Goal: Task Accomplishment & Management: Manage account settings

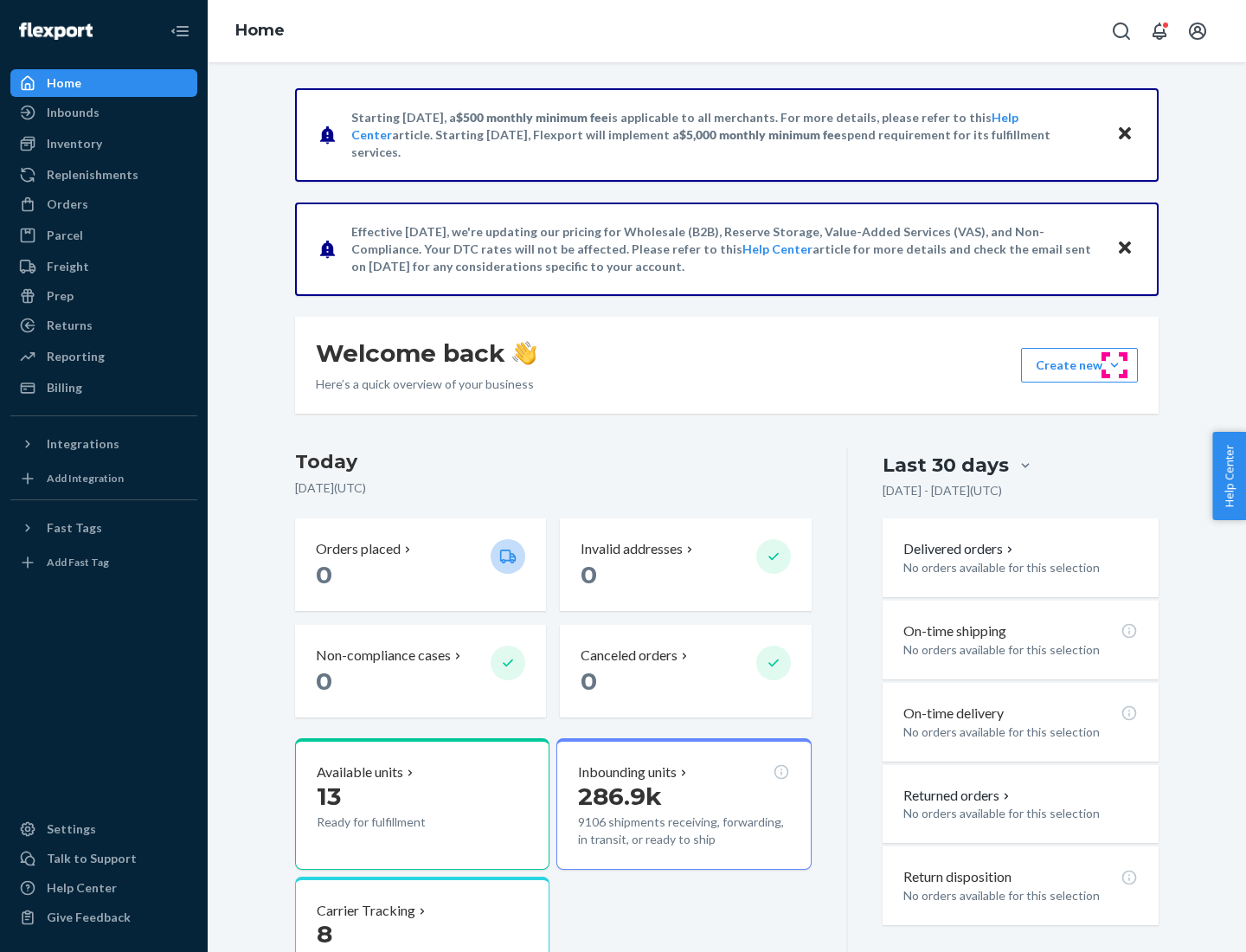
click at [1115, 365] on button "Create new Create new inbound Create new order Create new product" at bounding box center [1080, 365] width 117 height 35
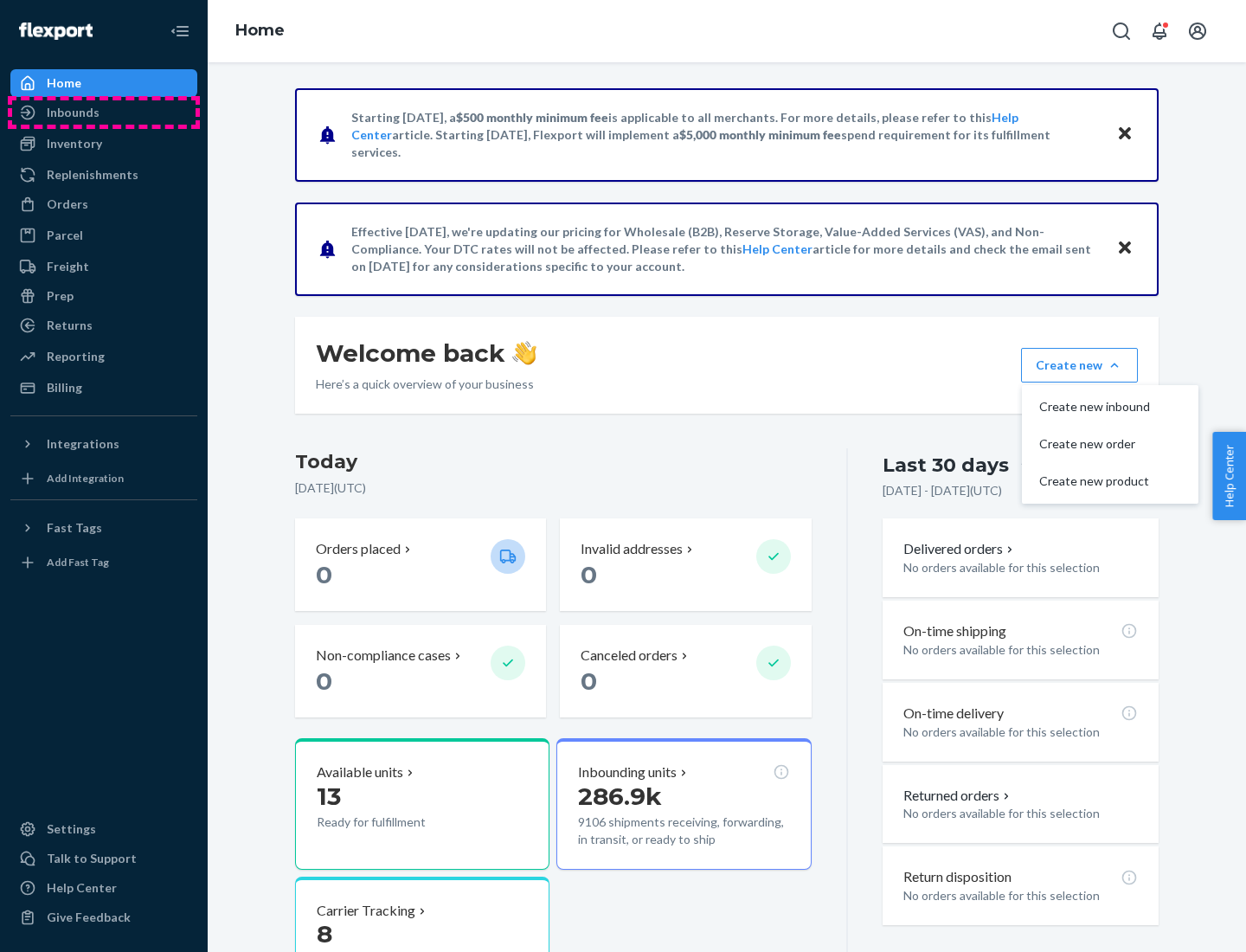
click at [104, 113] on div "Inbounds" at bounding box center [104, 112] width 184 height 24
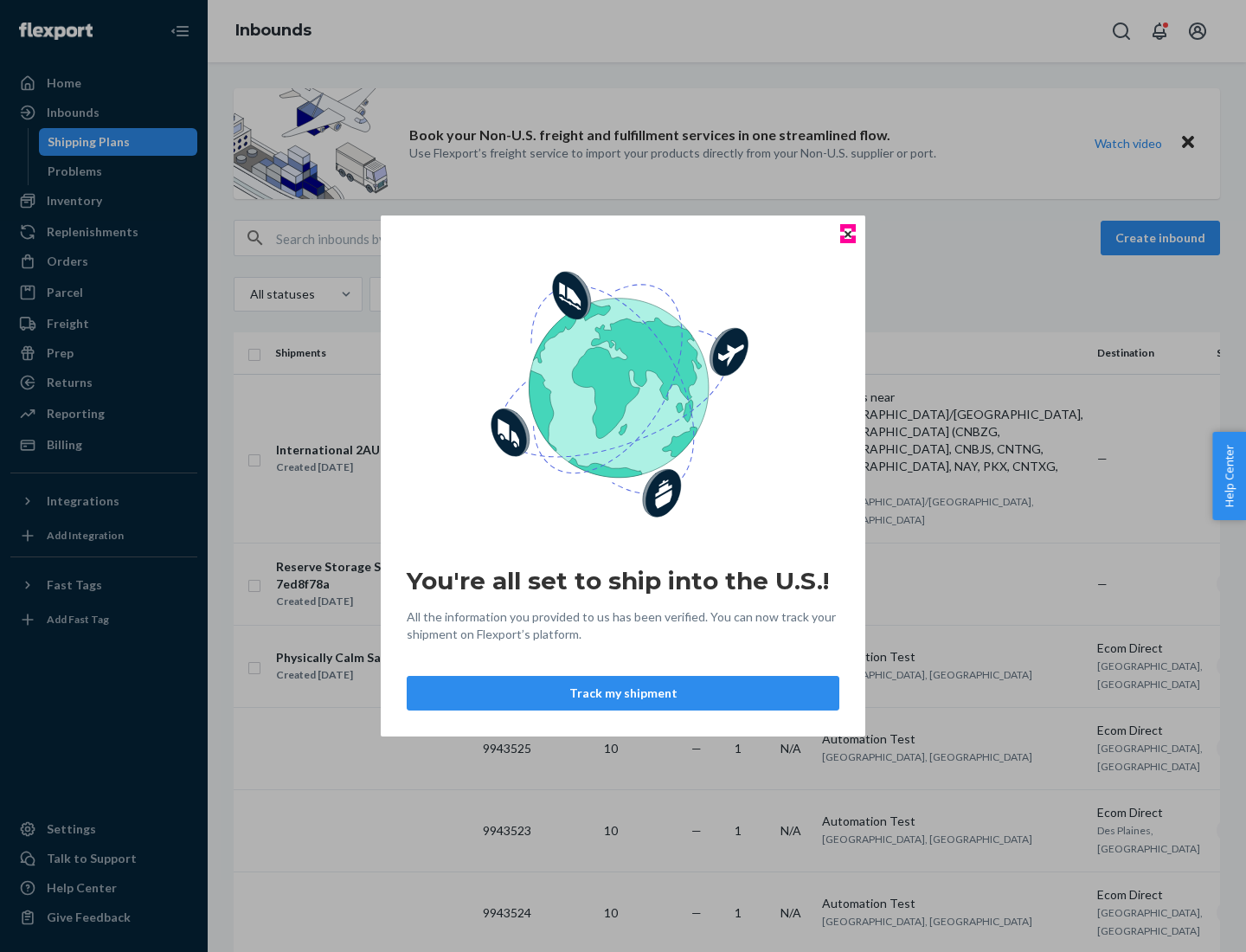
click at [847, 234] on icon "Close" at bounding box center [848, 233] width 7 height 7
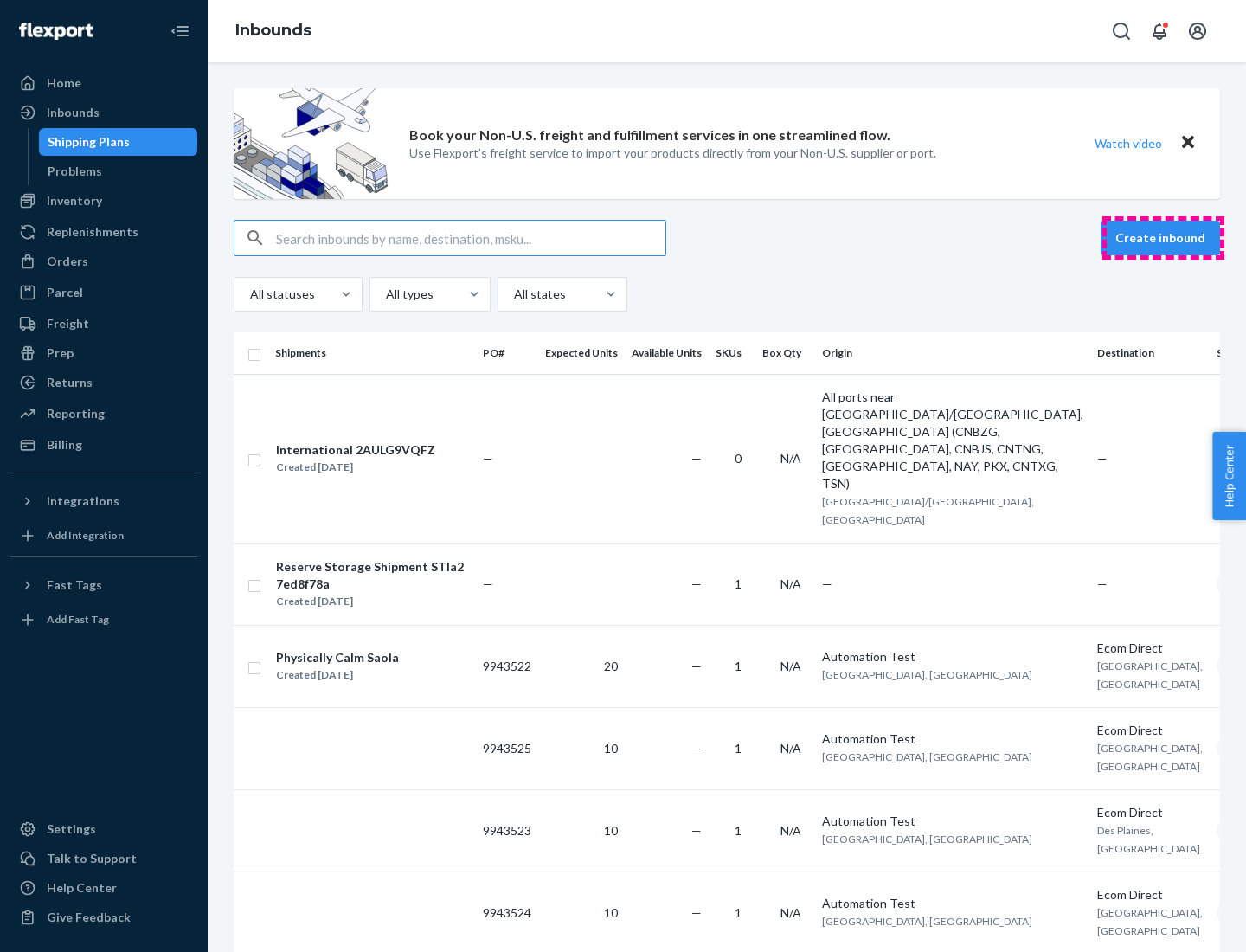
click at [1163, 238] on button "Create inbound" at bounding box center [1160, 238] width 119 height 35
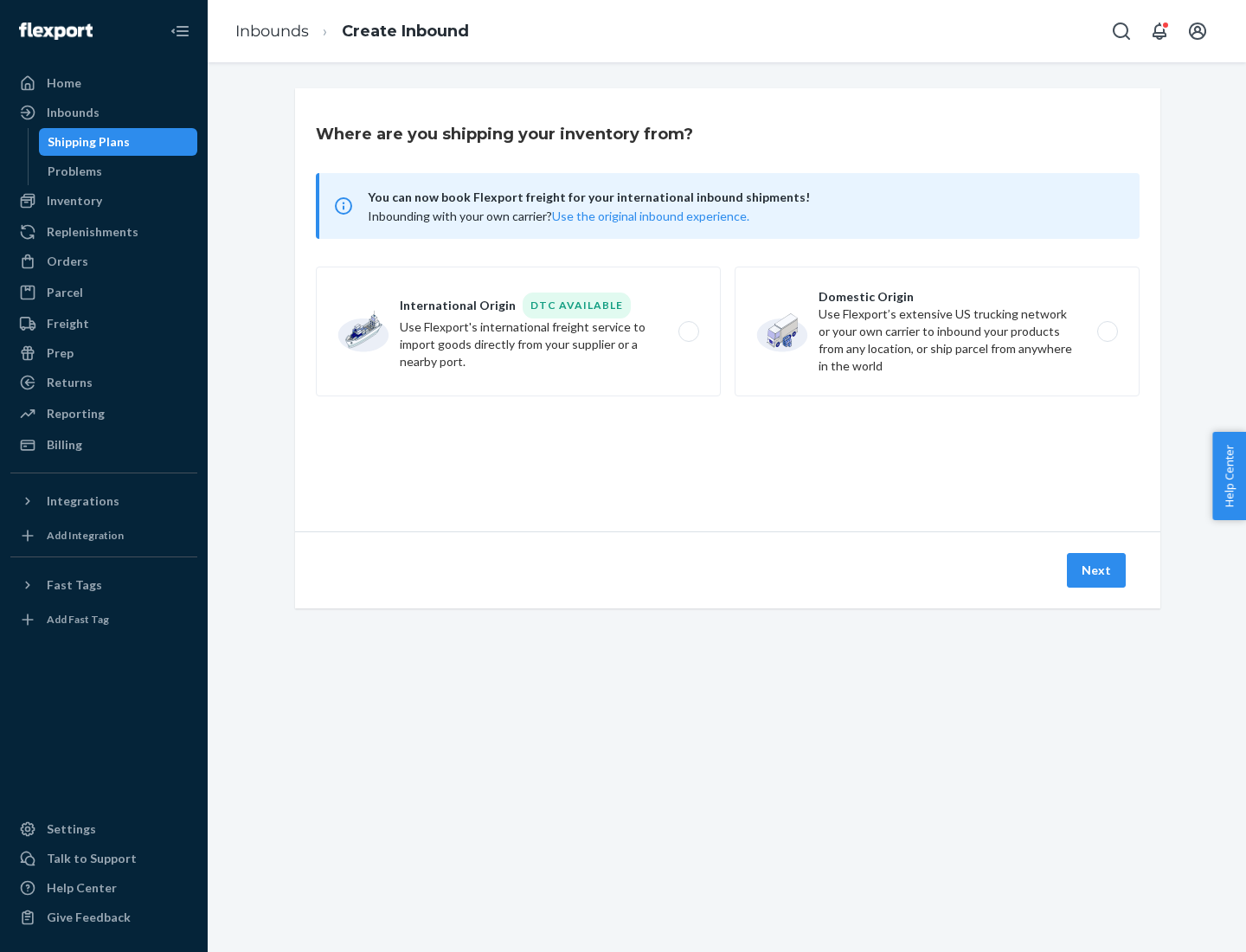
click at [937, 332] on label "Domestic Origin Use Flexport’s extensive US trucking network or your own carrie…" at bounding box center [936, 331] width 405 height 130
click at [1108, 332] on input "Domestic Origin Use Flexport’s extensive US trucking network or your own carrie…" at bounding box center [1113, 332] width 12 height 12
radio input "true"
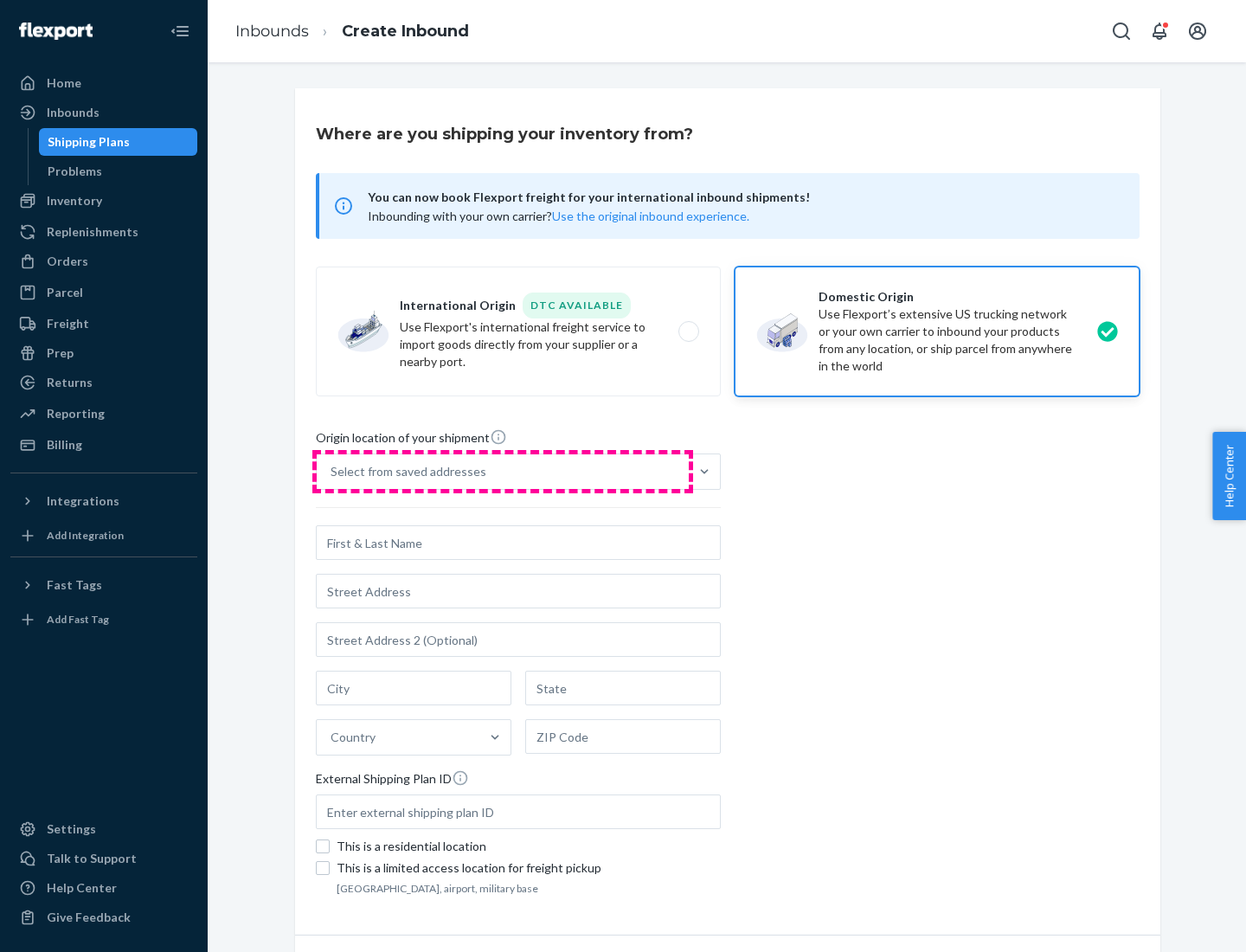
click at [503, 472] on div "Select from saved addresses" at bounding box center [503, 472] width 372 height 35
click at [333, 472] on input "Select from saved addresses" at bounding box center [332, 472] width 2 height 17
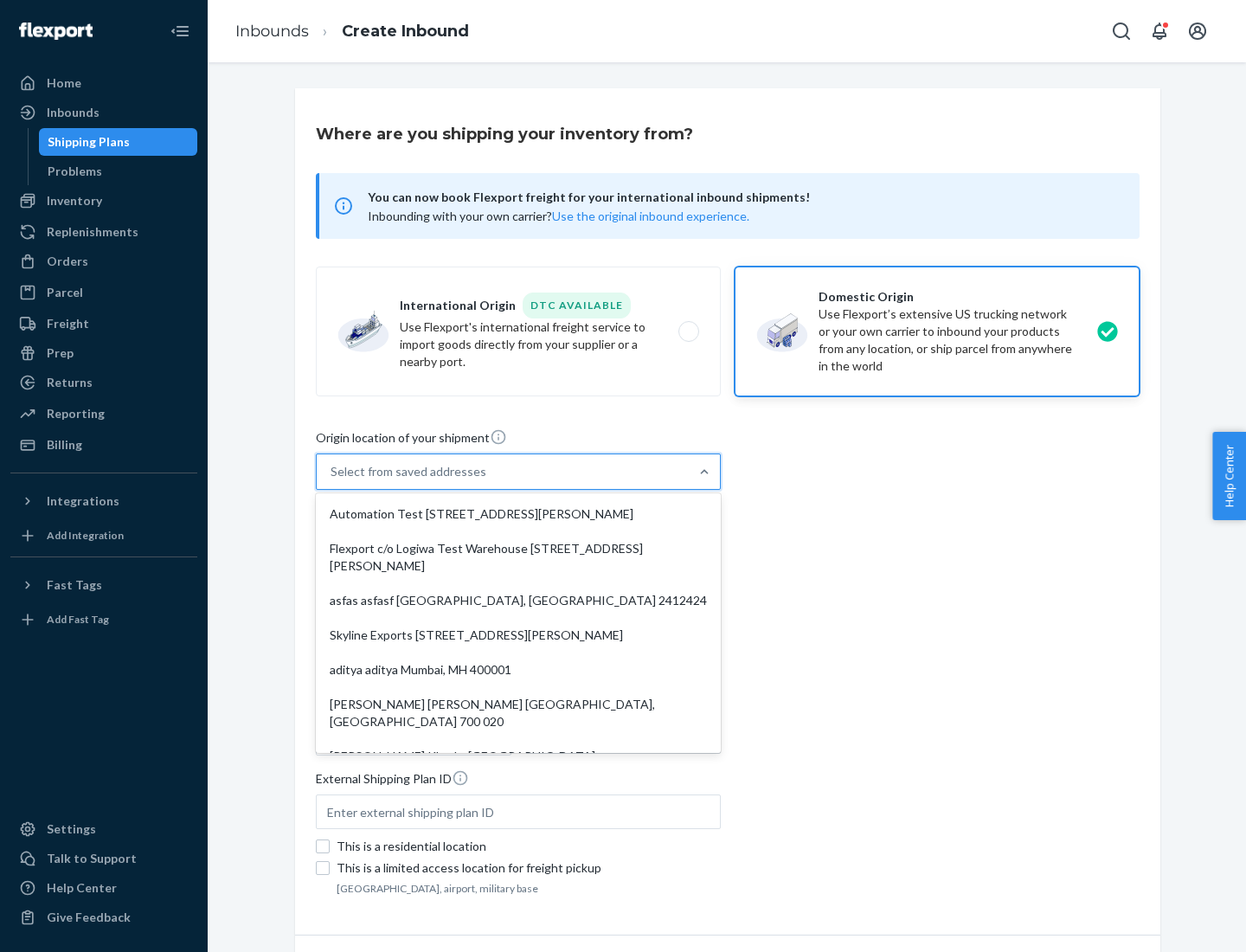
scroll to position [7, 0]
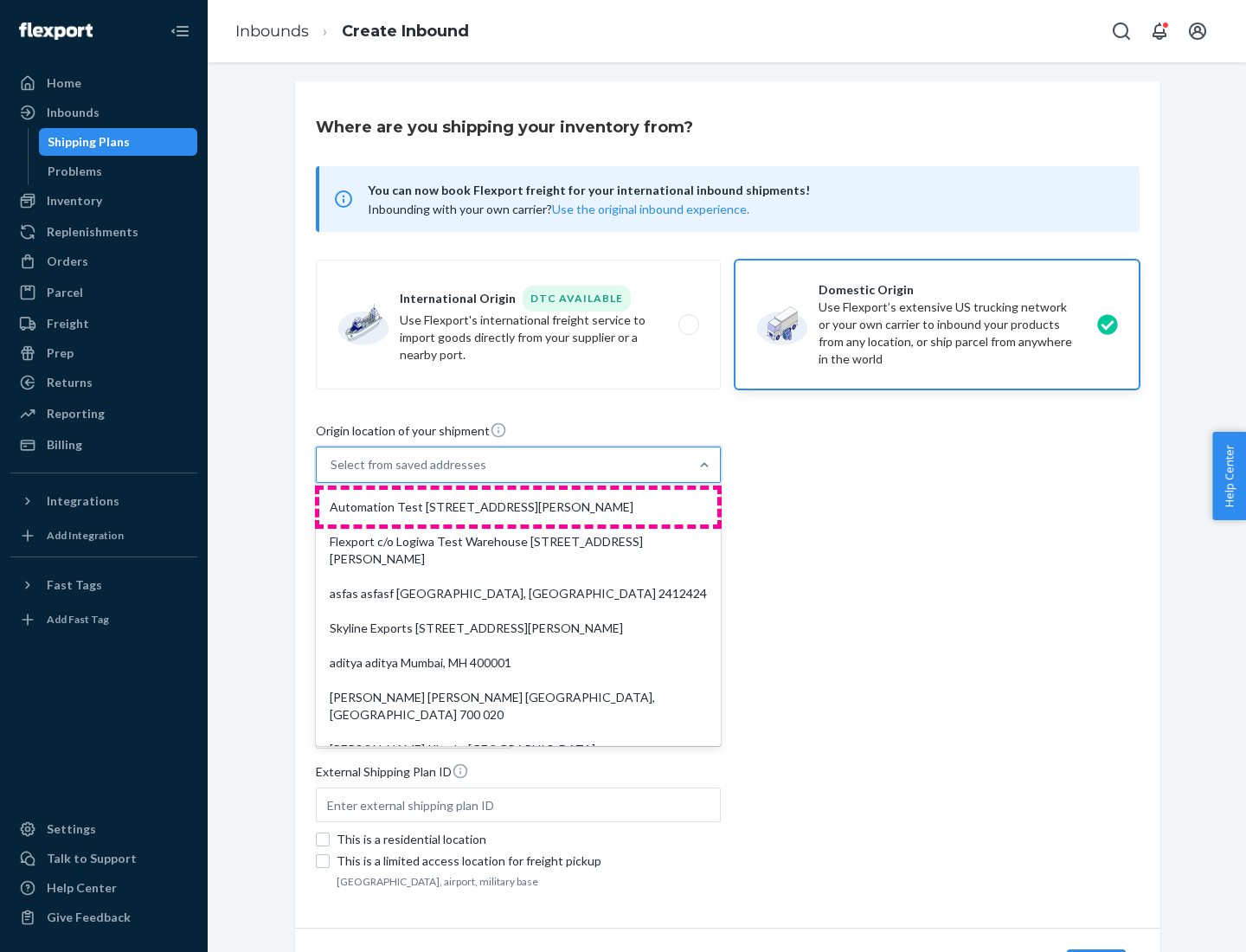
click at [518, 508] on div "Automation Test [STREET_ADDRESS][PERSON_NAME]" at bounding box center [518, 508] width 398 height 35
click at [333, 473] on input "option Automation Test [STREET_ADDRESS][PERSON_NAME]. 9 results available. Use …" at bounding box center [332, 464] width 2 height 17
type input "Automation Test"
type input "9th Floor"
type input "[GEOGRAPHIC_DATA]"
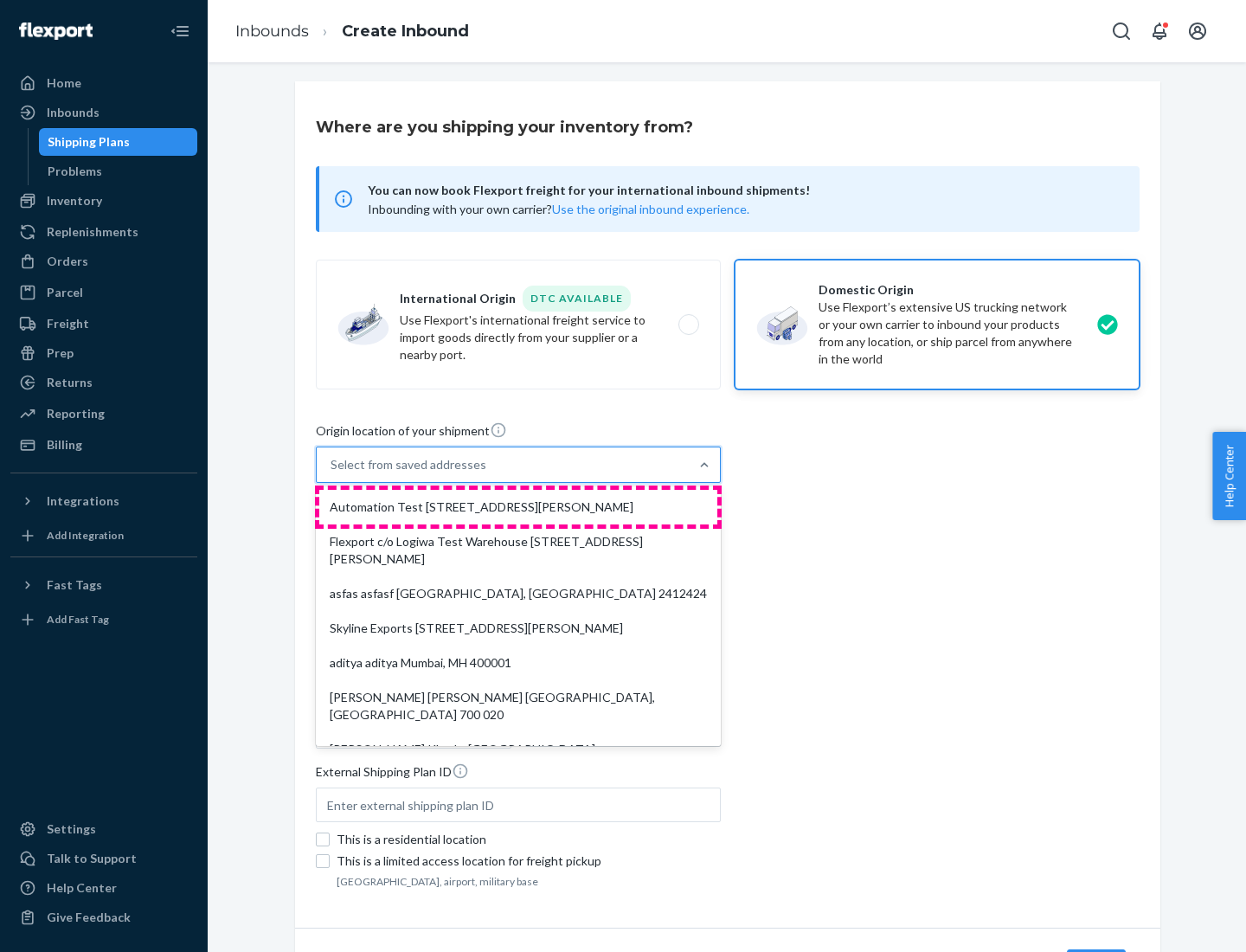
type input "CA"
type input "94104"
type input "[STREET_ADDRESS][PERSON_NAME]"
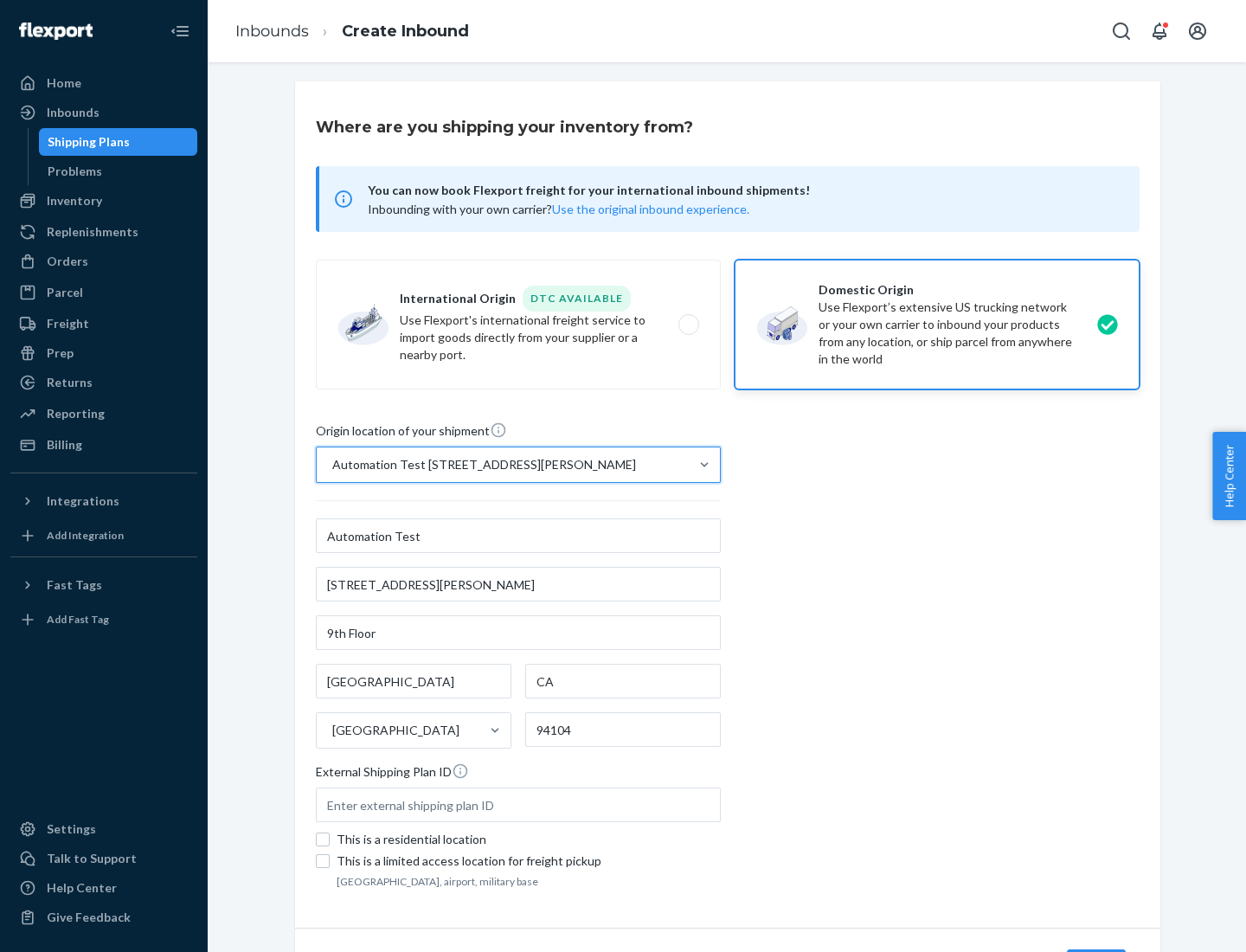
scroll to position [101, 0]
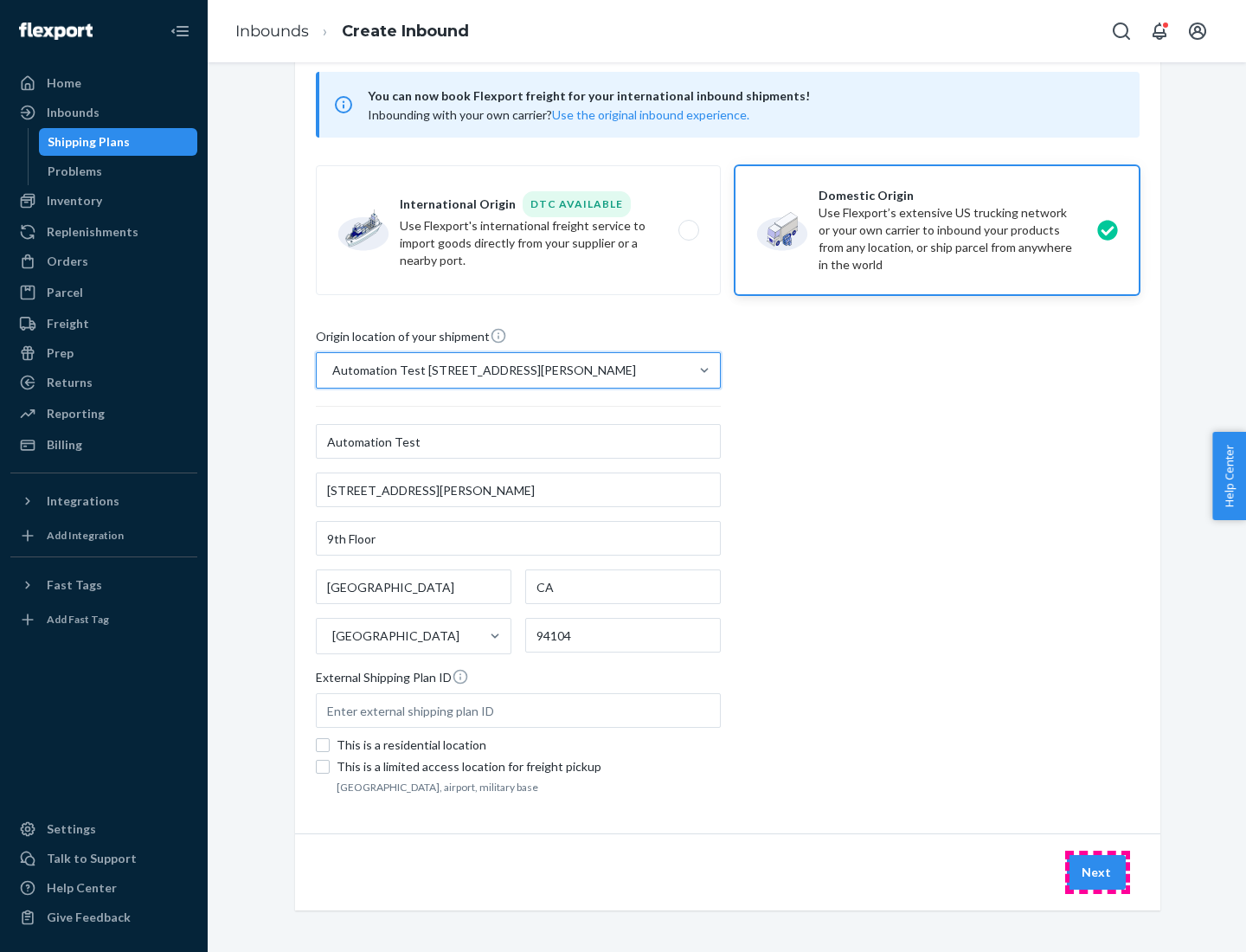
click at [1098, 873] on button "Next" at bounding box center [1096, 873] width 59 height 35
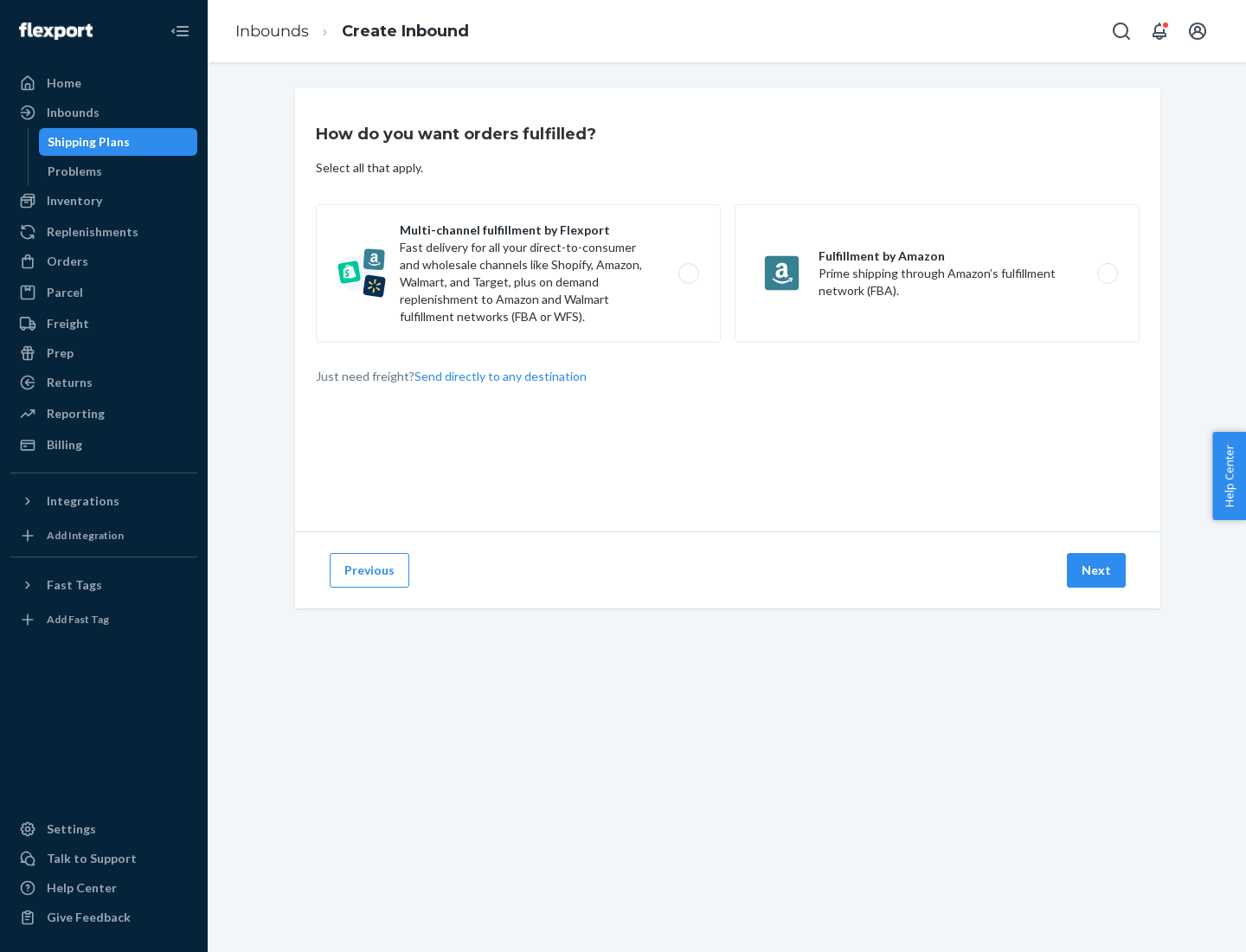
click at [518, 274] on label "Multi-channel fulfillment by Flexport Fast delivery for all your direct-to-cons…" at bounding box center [518, 273] width 405 height 138
click at [688, 274] on input "Multi-channel fulfillment by Flexport Fast delivery for all your direct-to-cons…" at bounding box center [694, 274] width 12 height 12
radio input "true"
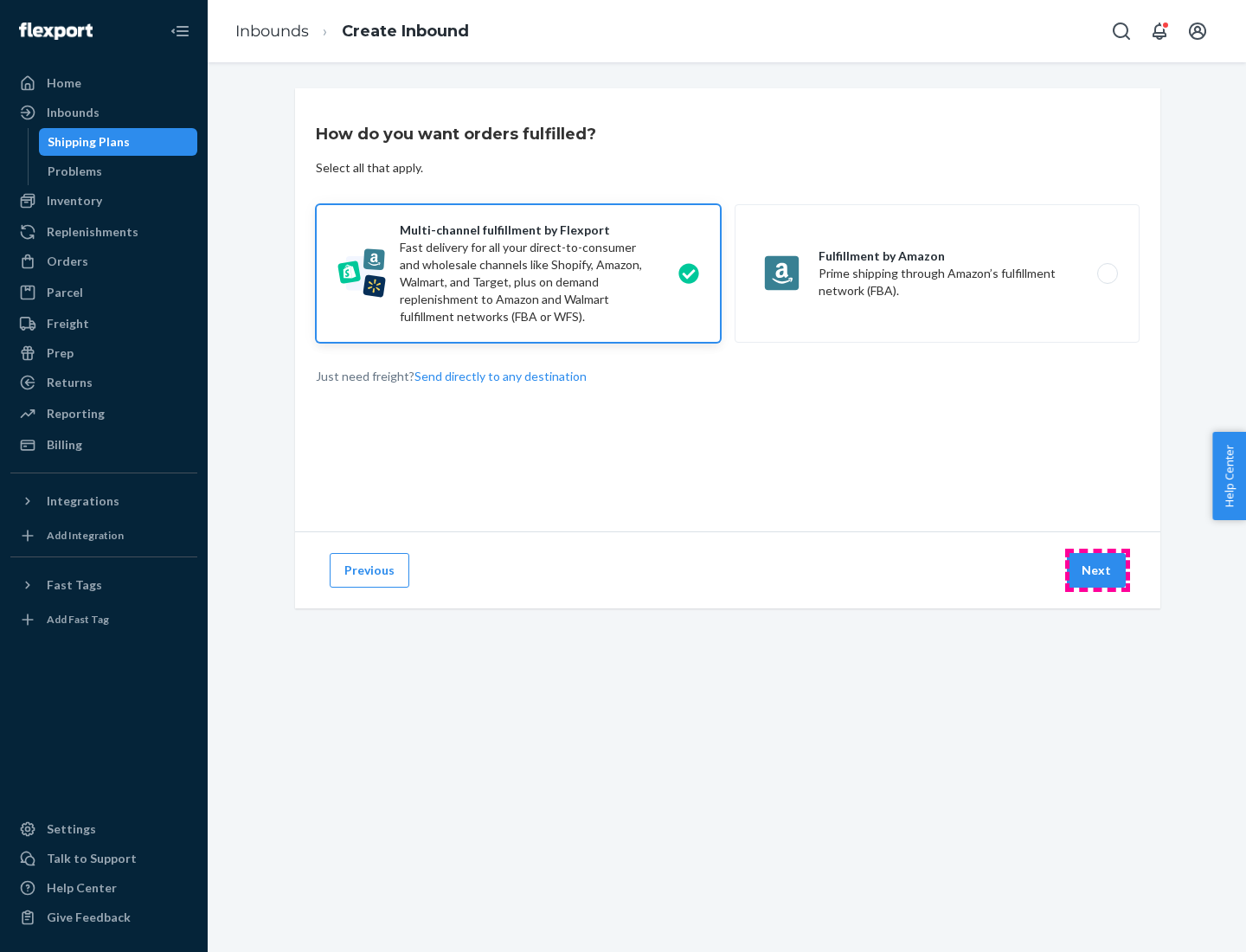
click at [1098, 570] on button "Next" at bounding box center [1096, 570] width 59 height 35
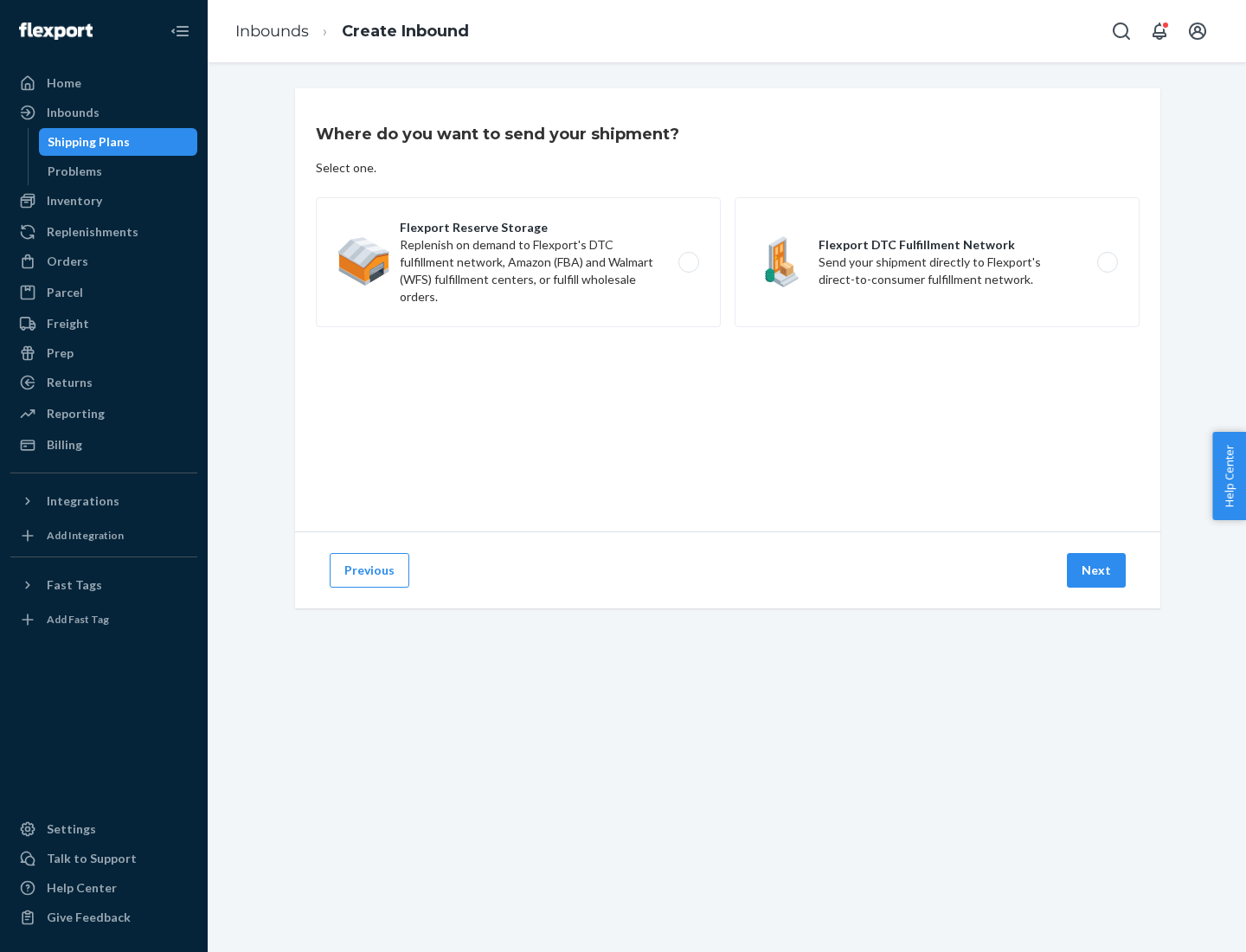
click at [518, 263] on label "Flexport Reserve Storage Replenish on demand to Flexport's DTC fulfillment netw…" at bounding box center [518, 262] width 405 height 130
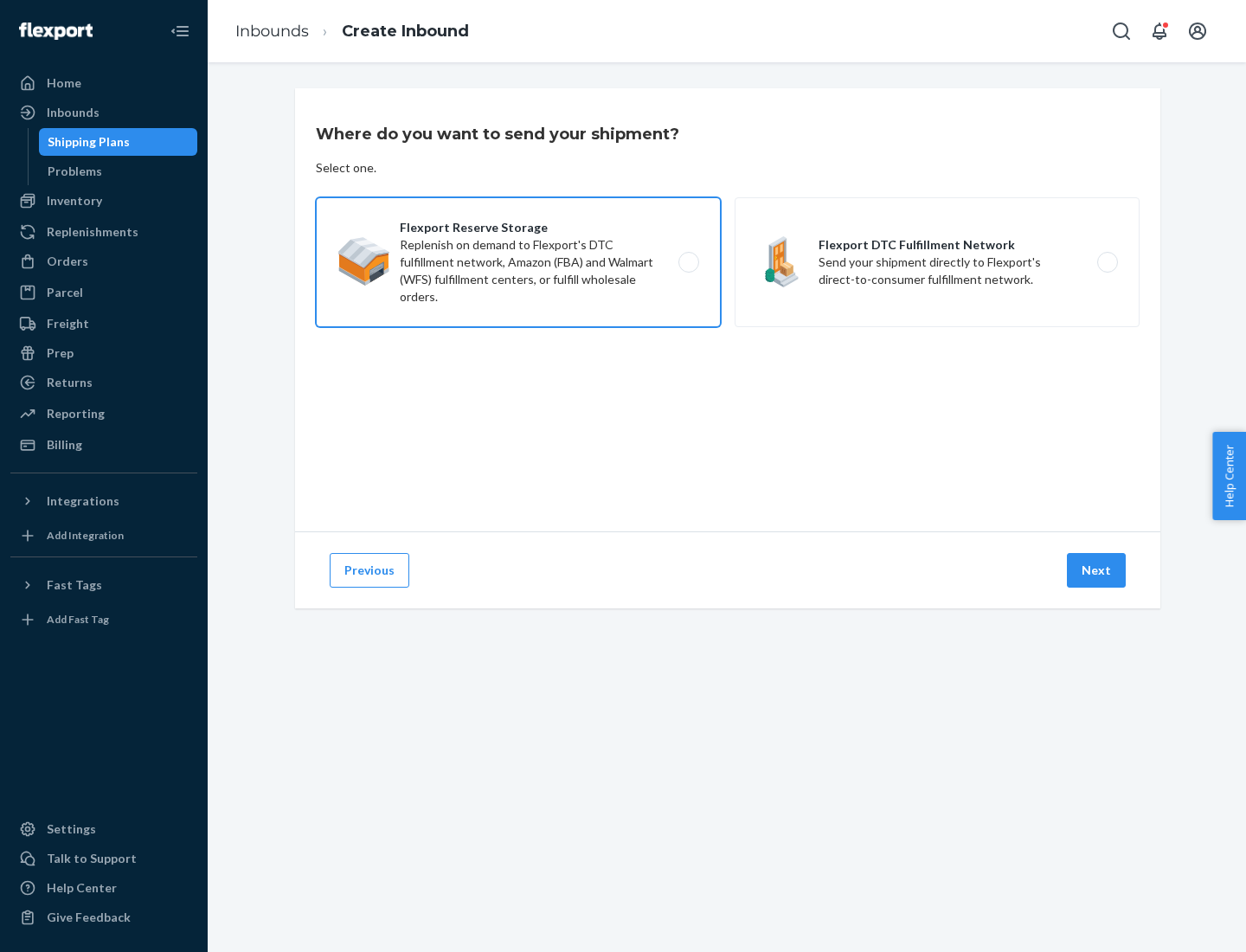
click at [688, 263] on input "Flexport Reserve Storage Replenish on demand to Flexport's DTC fulfillment netw…" at bounding box center [694, 263] width 12 height 12
radio input "true"
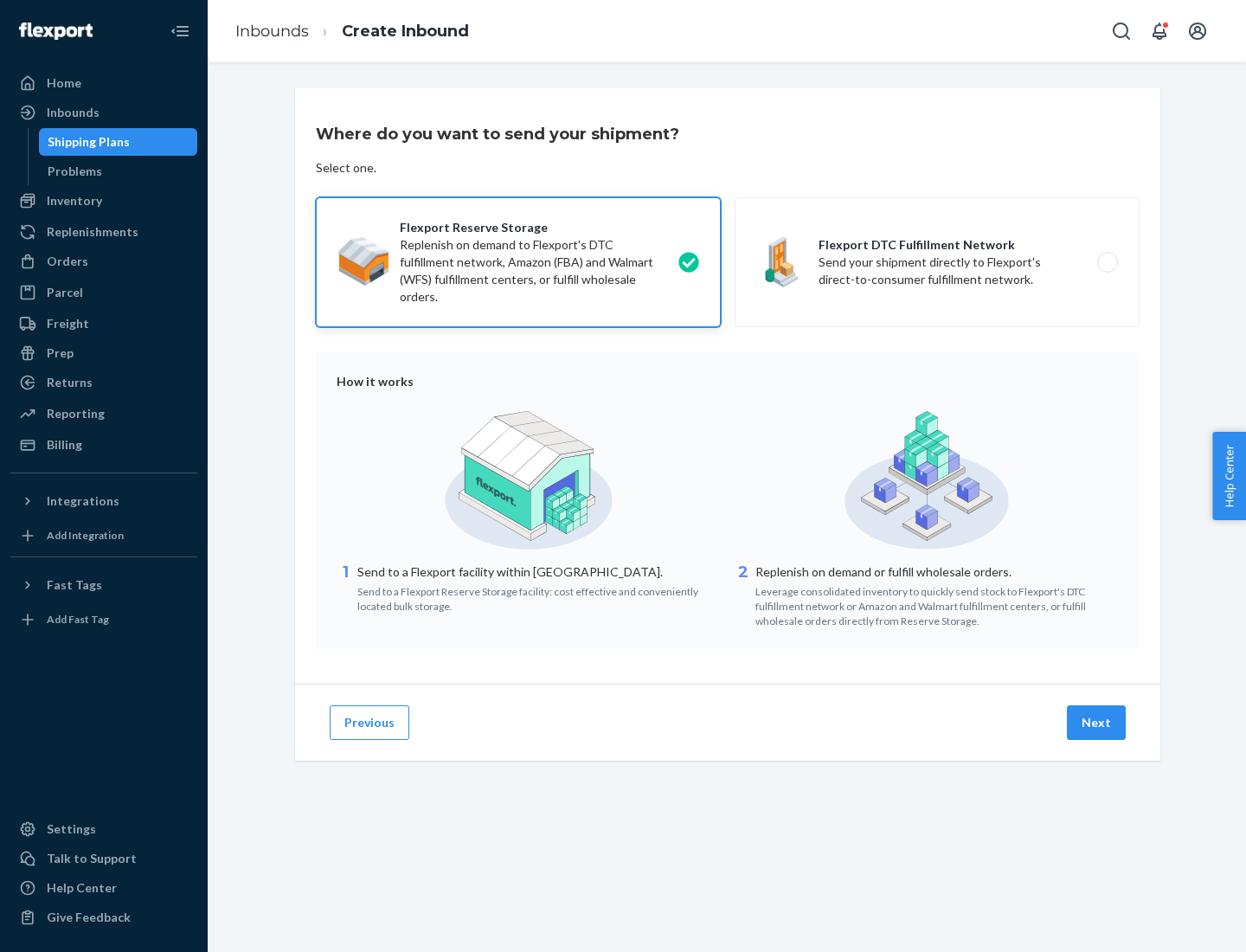
click at [1098, 723] on button "Next" at bounding box center [1096, 723] width 59 height 35
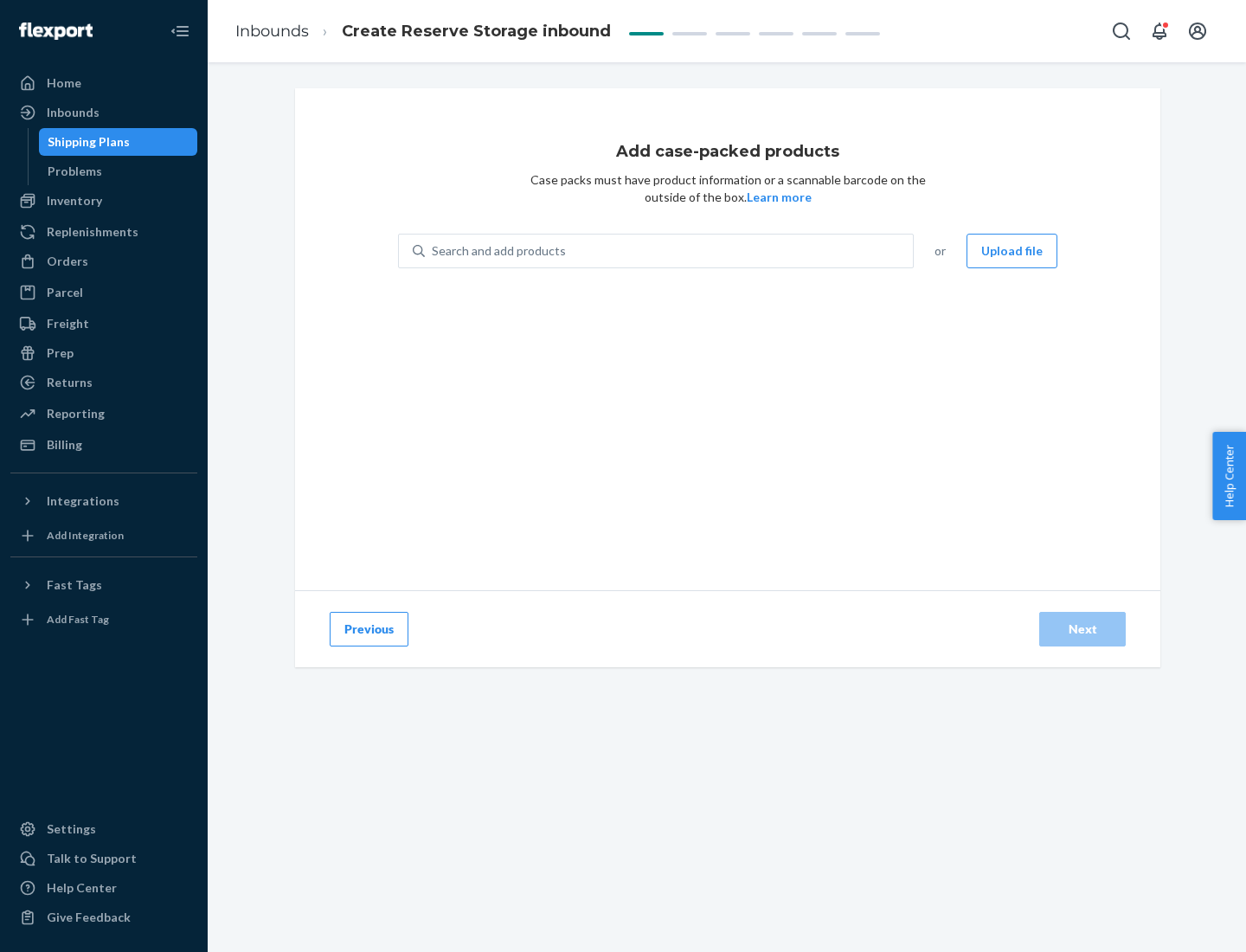
click at [670, 251] on div "Search and add products" at bounding box center [669, 251] width 488 height 31
click at [434, 251] on input "Search and add products" at bounding box center [433, 251] width 2 height 17
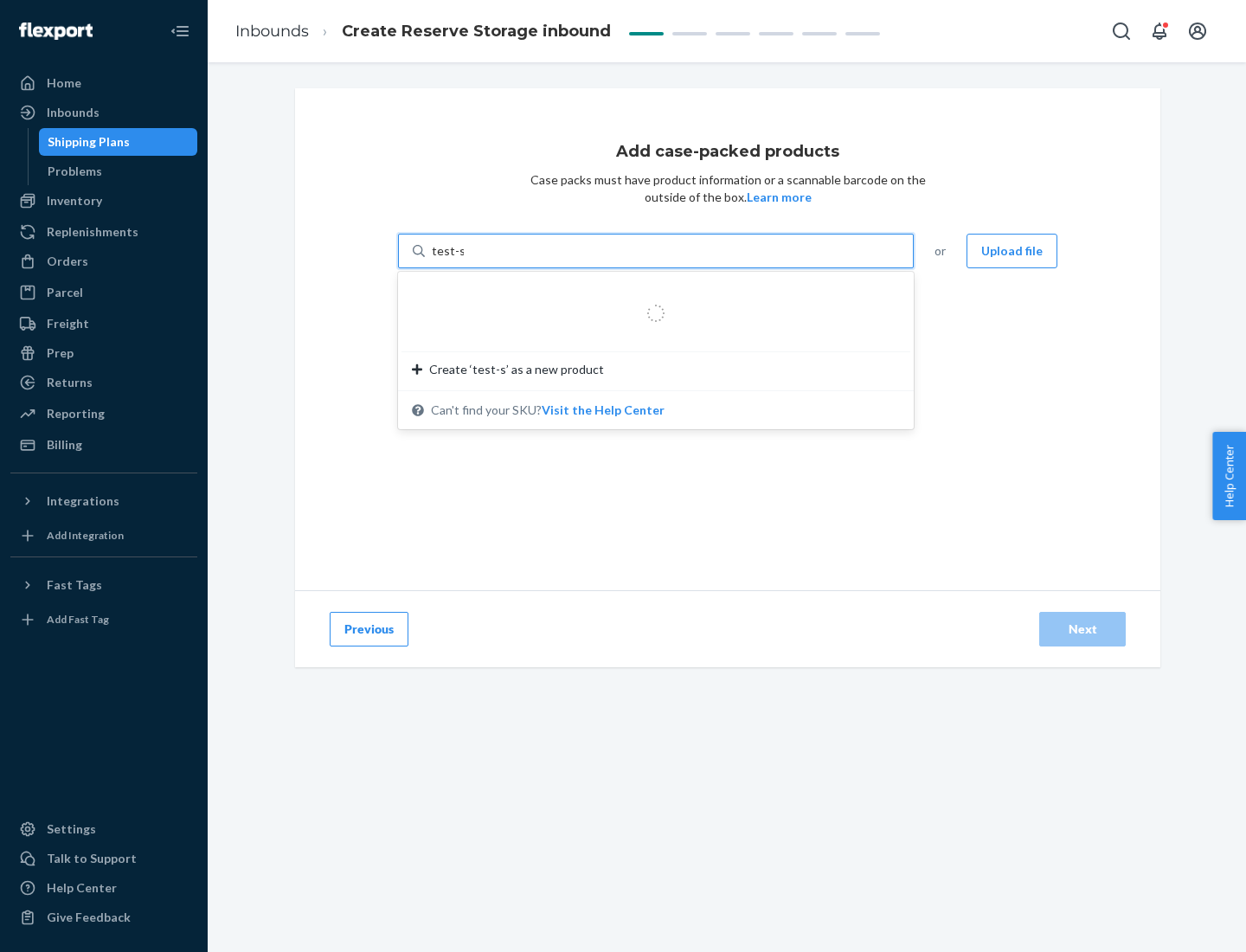
type input "test-syn"
click at [650, 292] on div "test - syn - test" at bounding box center [649, 292] width 474 height 17
click at [477, 260] on input "test-syn" at bounding box center [454, 251] width 45 height 17
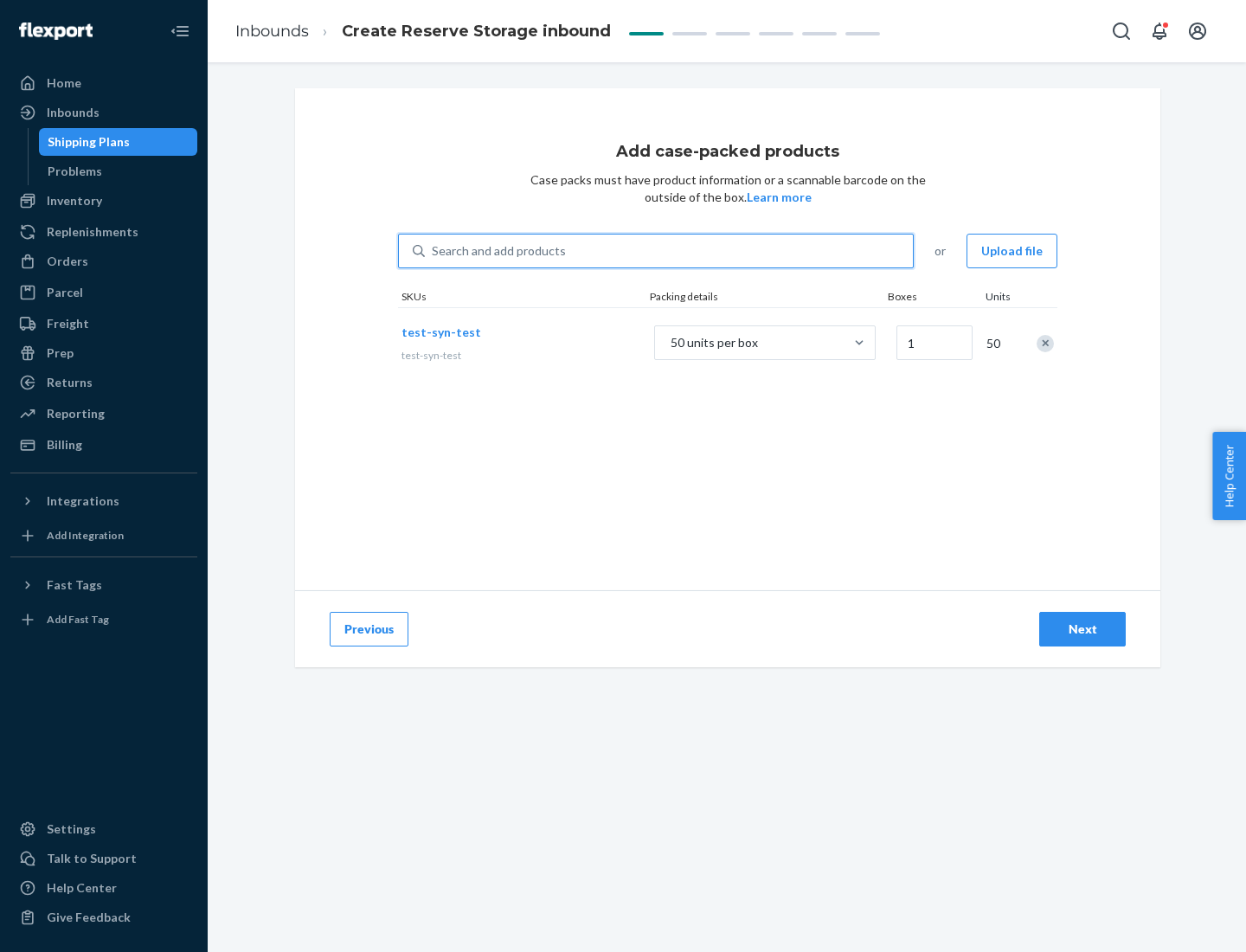
type input "1"
click at [1083, 630] on div "Next" at bounding box center [1083, 630] width 57 height 17
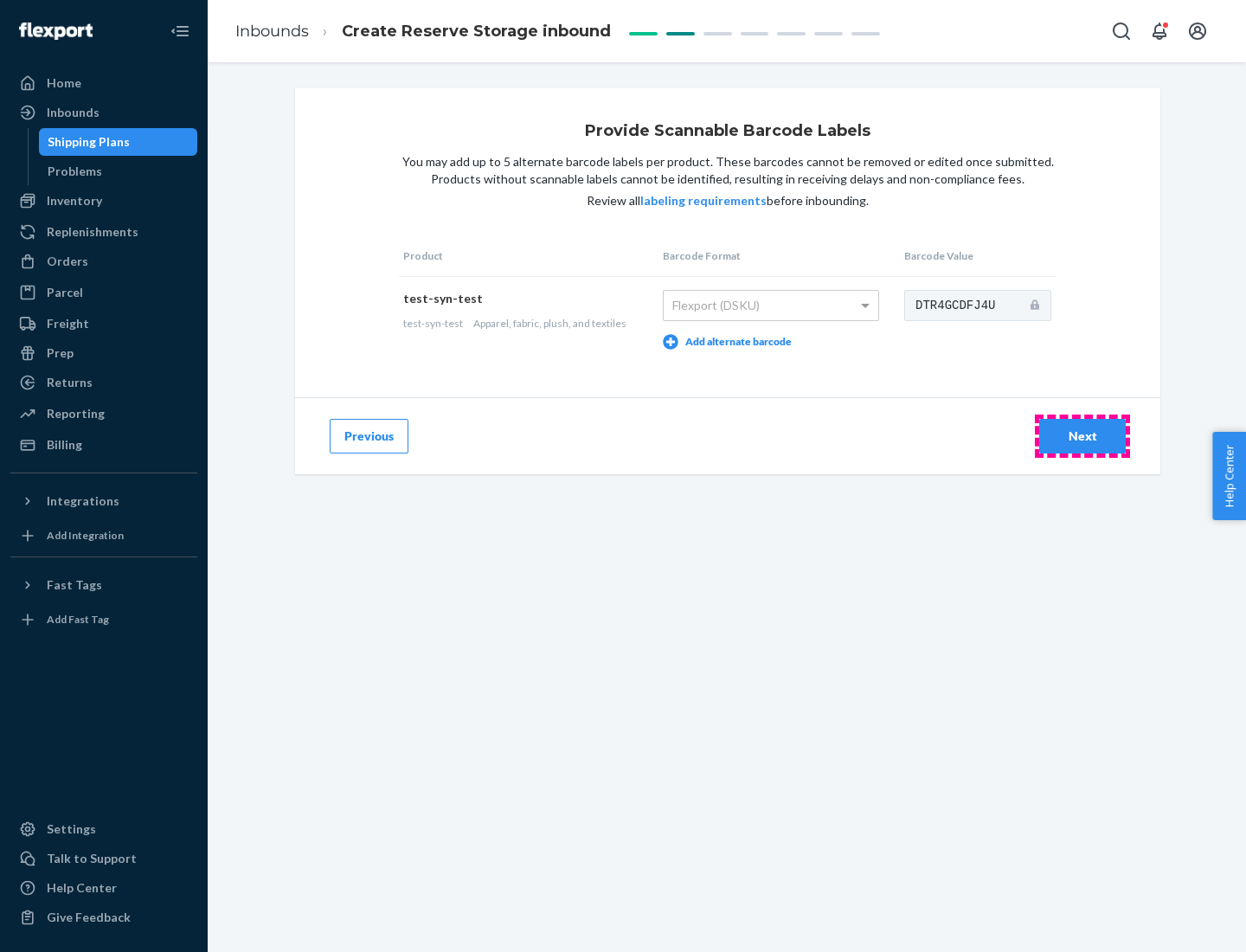
click at [1083, 436] on div "Next" at bounding box center [1083, 437] width 57 height 17
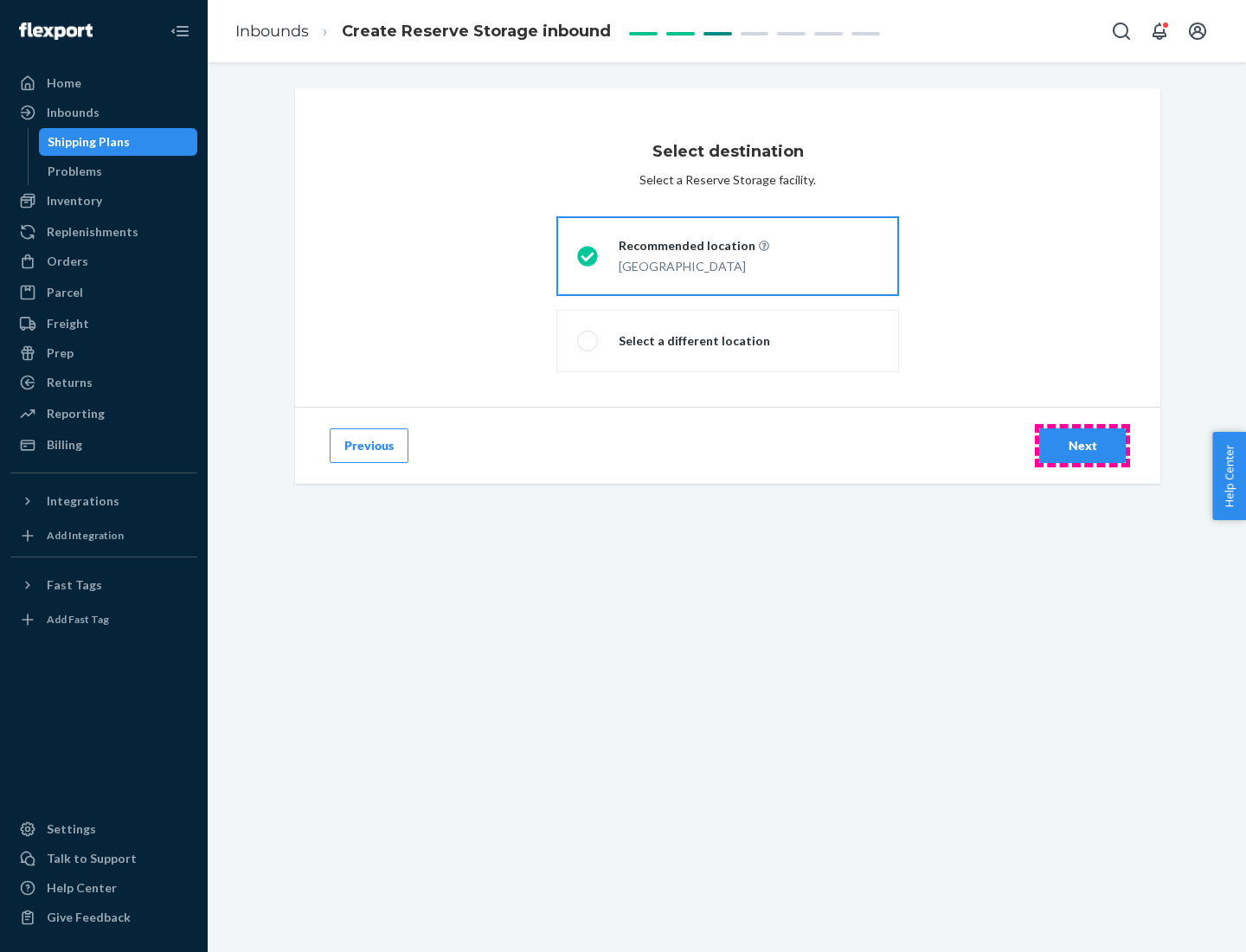
click at [1083, 446] on div "Next" at bounding box center [1083, 446] width 57 height 17
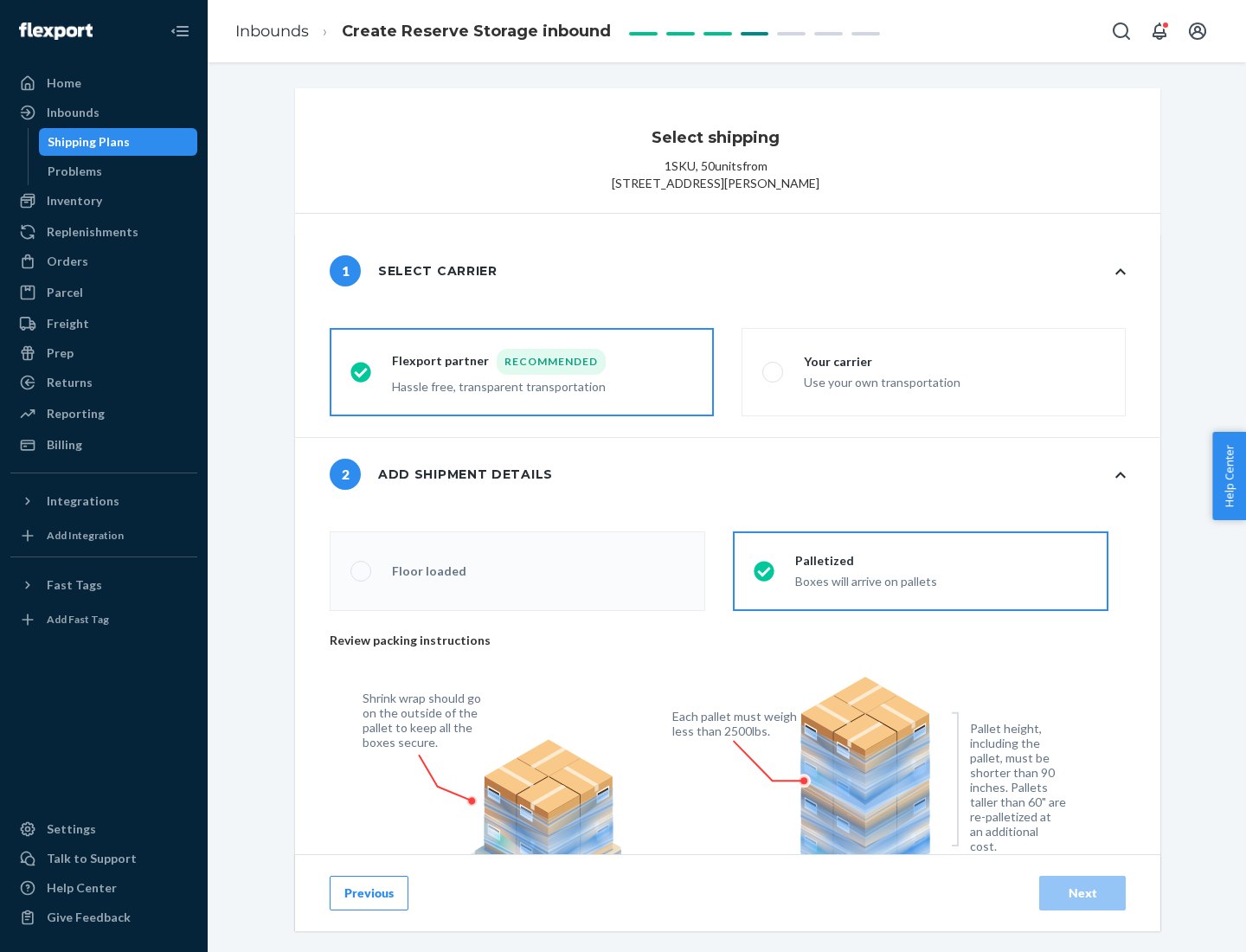
radio input "false"
type input "1"
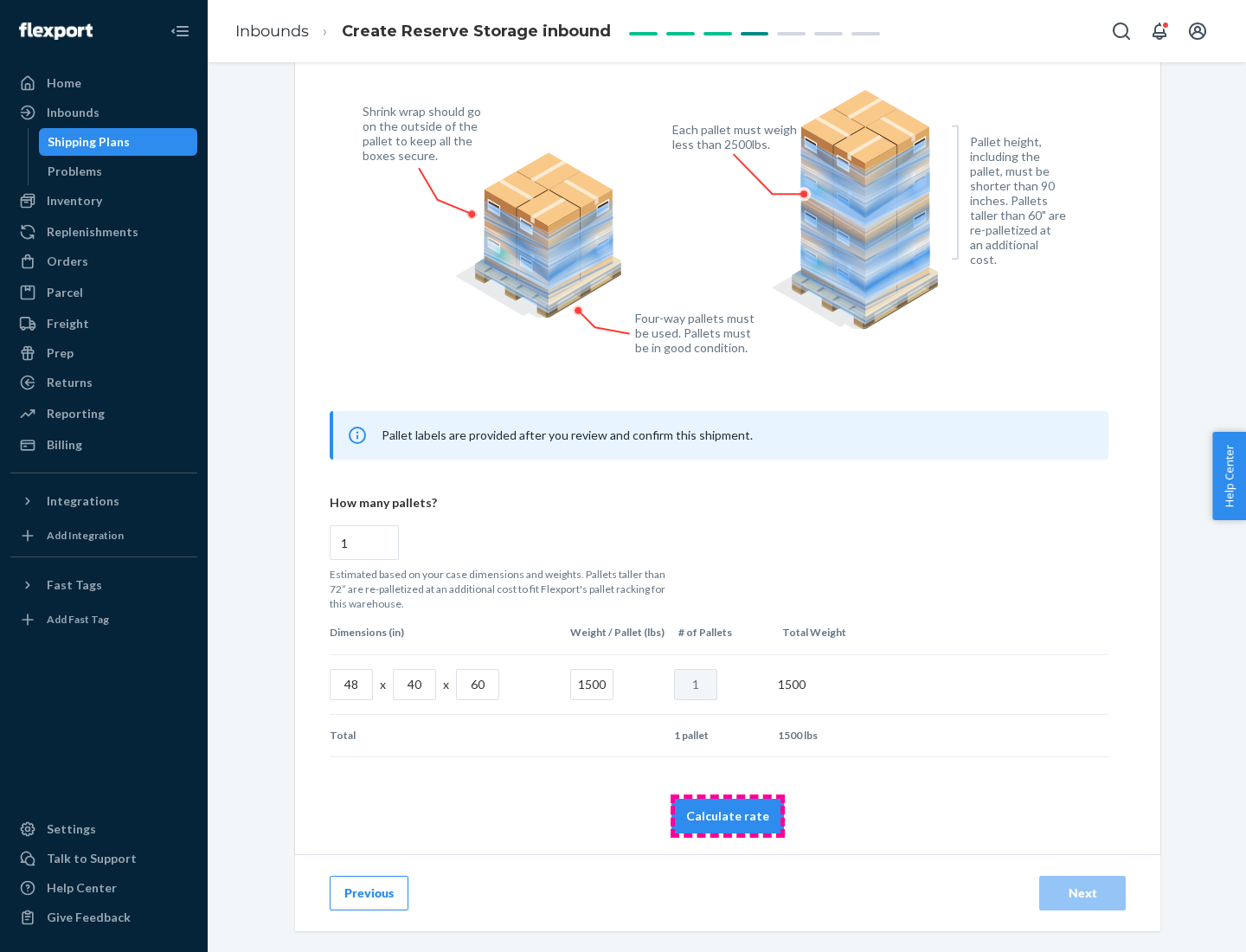
click at [728, 815] on button "Calculate rate" at bounding box center [728, 816] width 112 height 35
radio input "false"
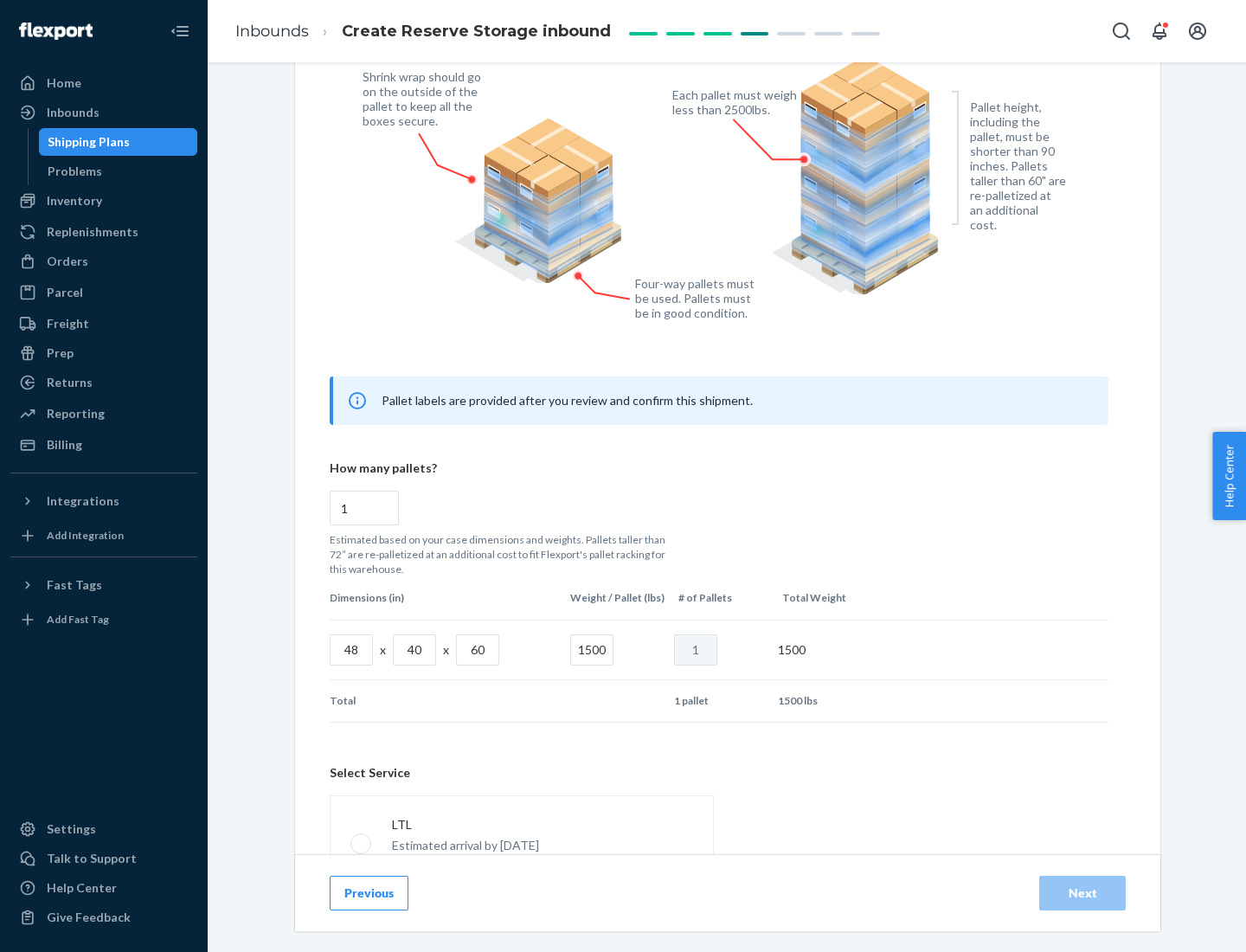
scroll to position [765, 0]
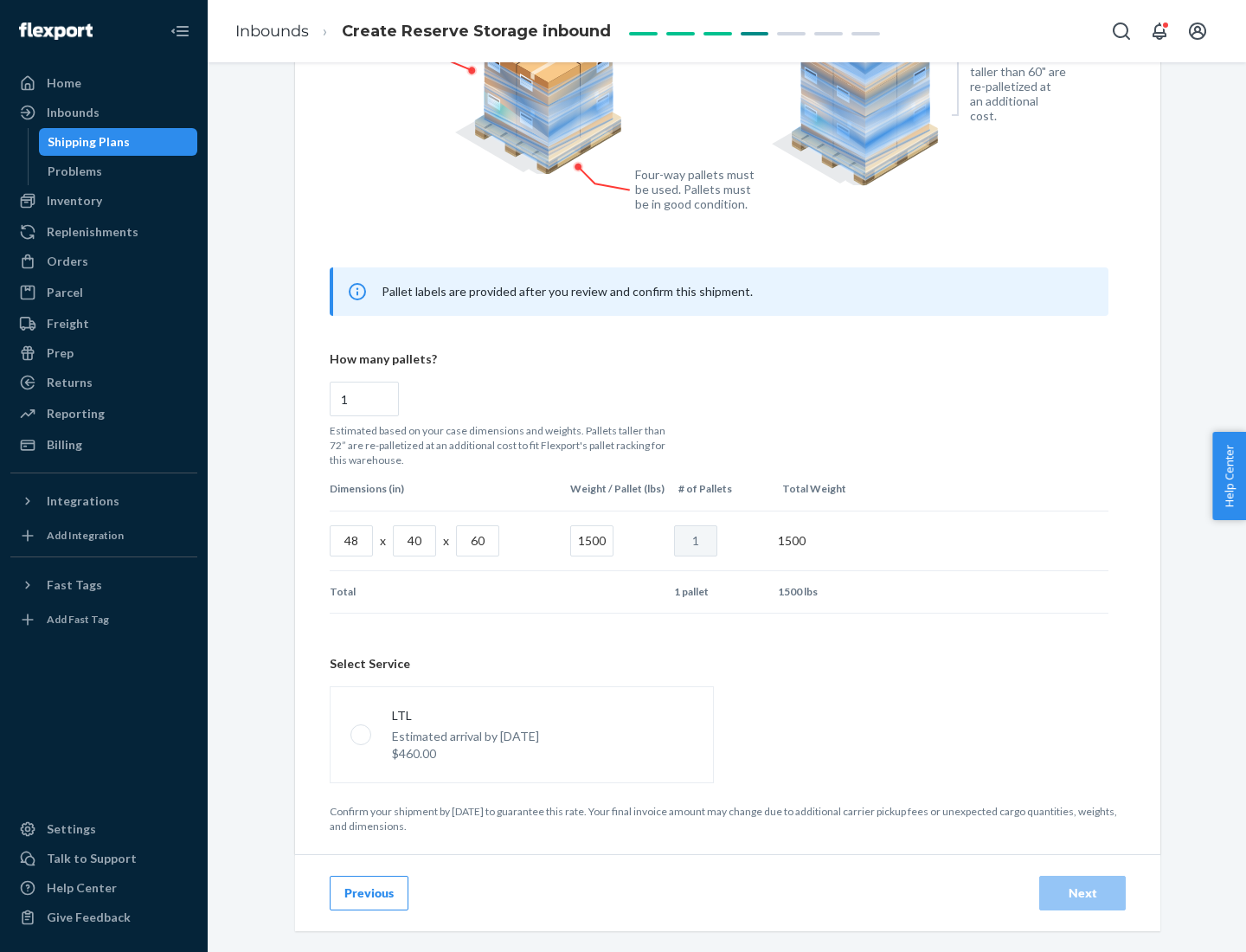
click at [521, 734] on p "Estimated arrival by [DATE]" at bounding box center [465, 737] width 147 height 17
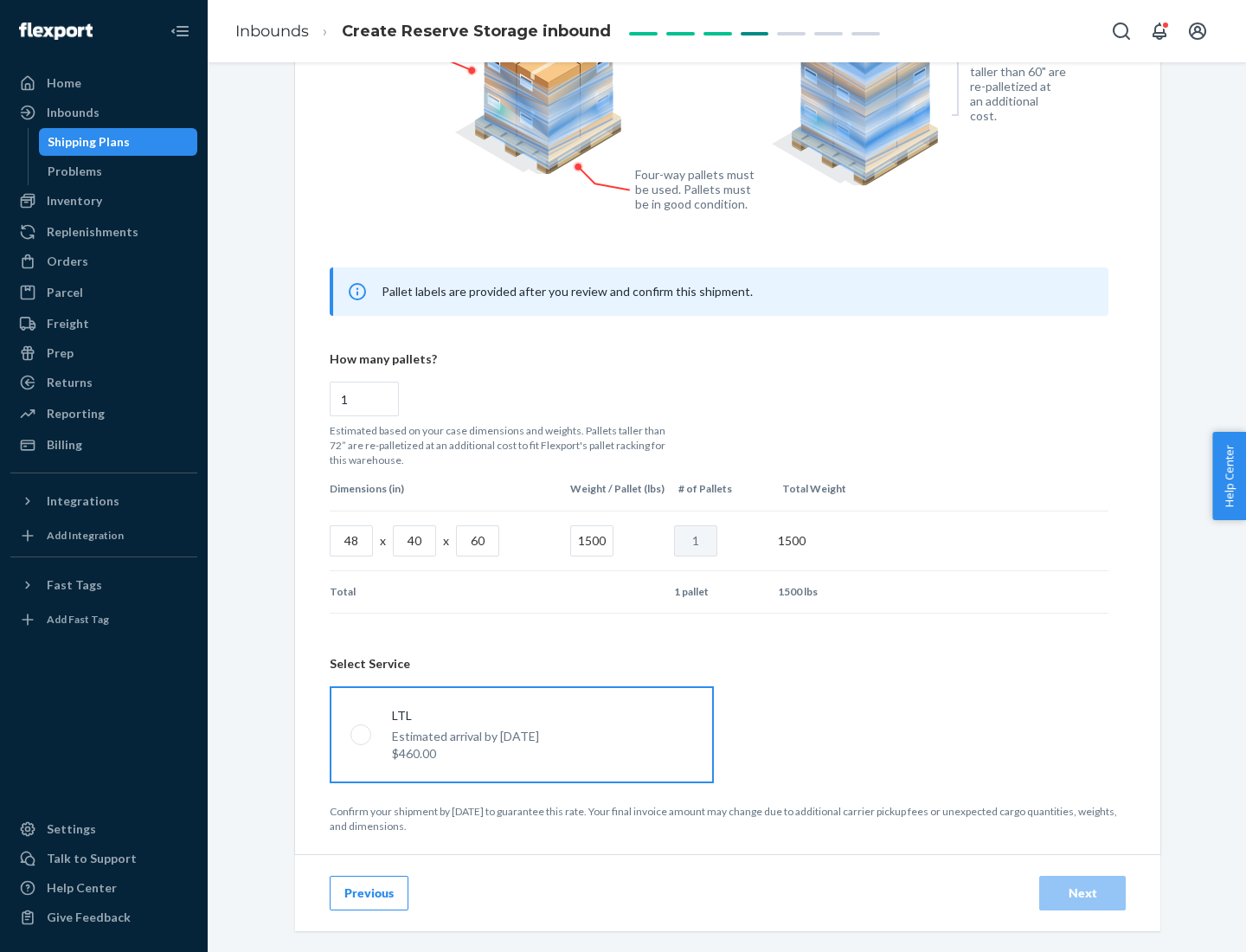
click at [361, 734] on input "LTL Estimated arrival by [DATE] $460.00" at bounding box center [357, 735] width 12 height 12
radio input "true"
radio input "false"
click at [1083, 892] on div "Next" at bounding box center [1083, 893] width 57 height 17
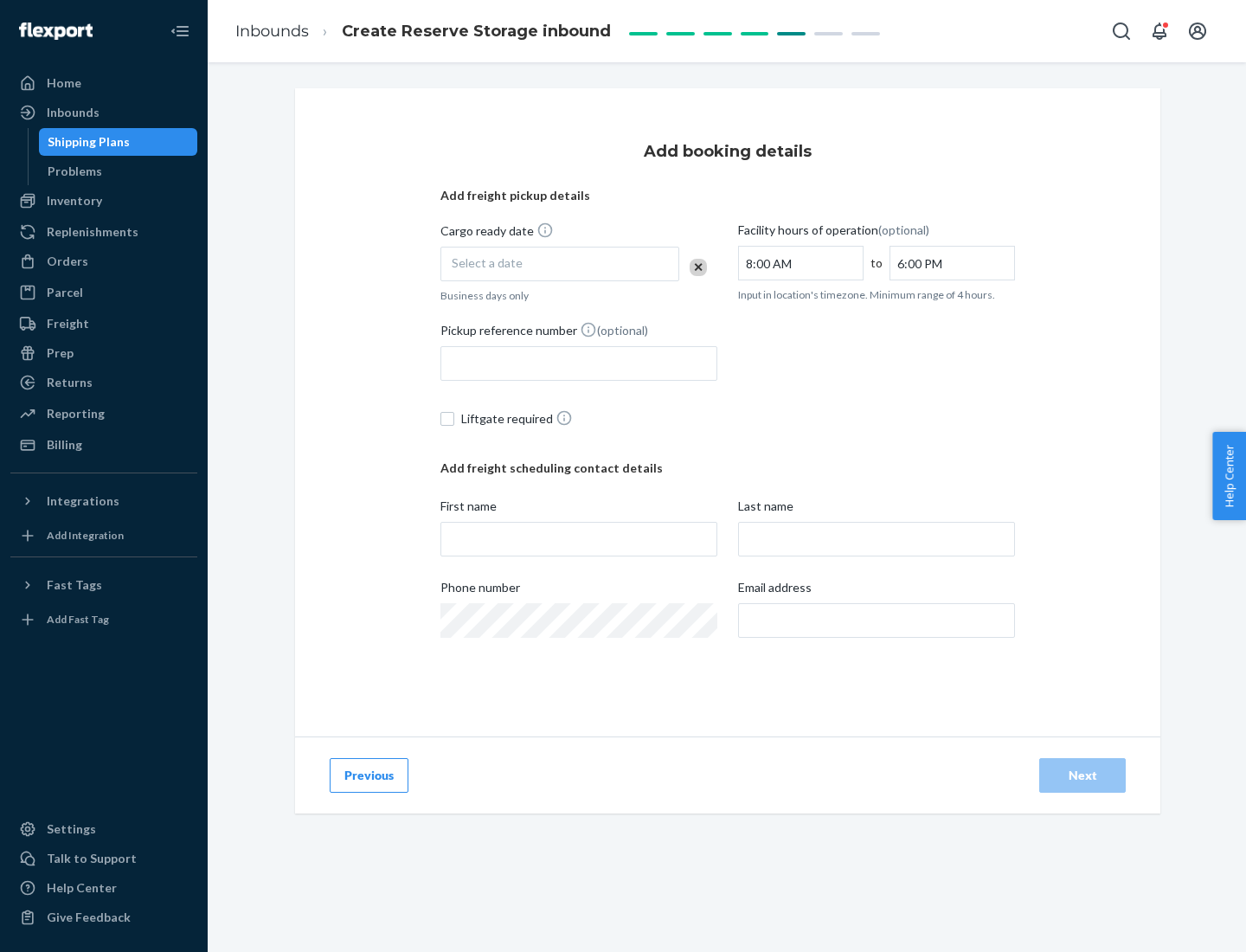
click at [561, 264] on div "Select a date" at bounding box center [560, 264] width 238 height 35
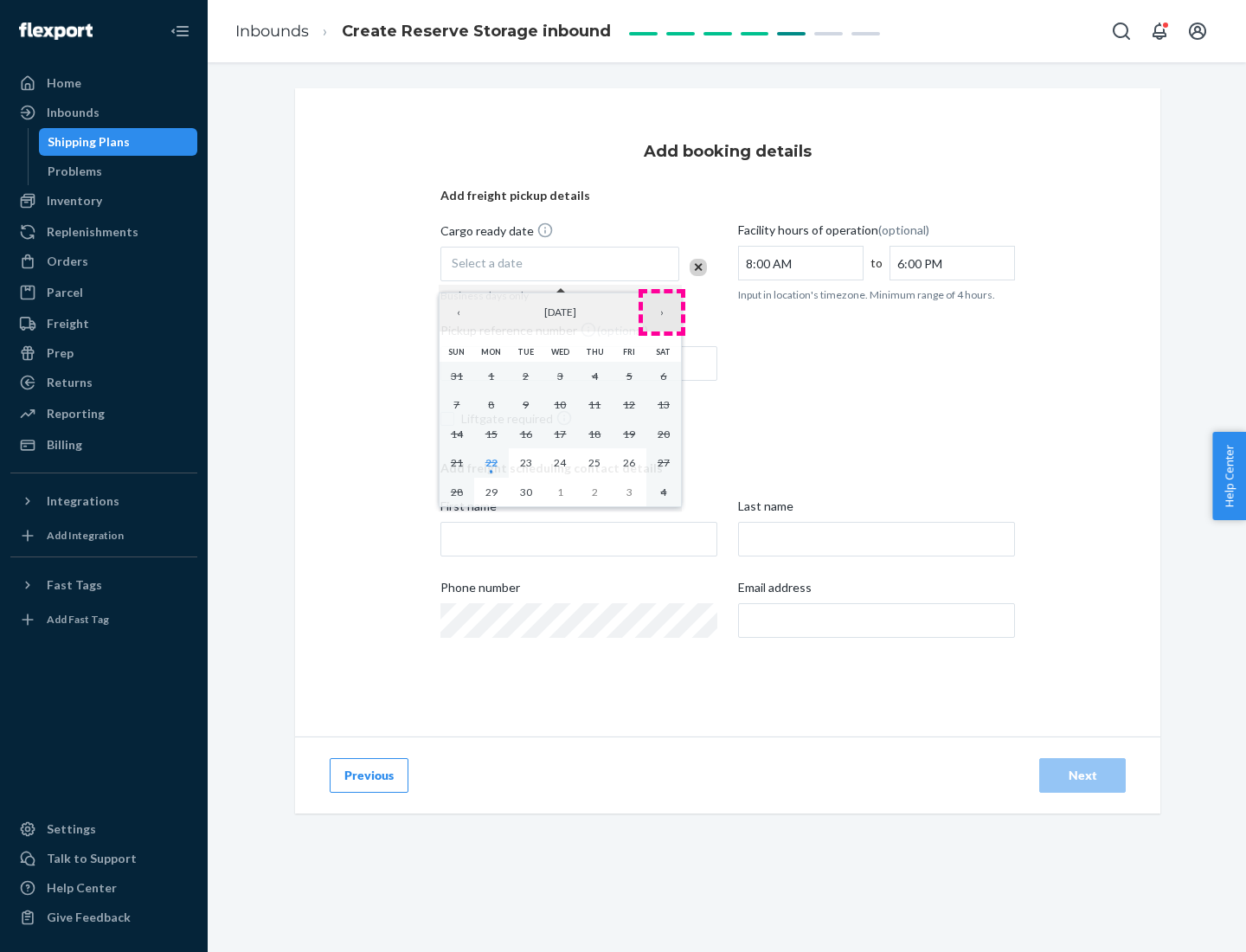
click at [662, 313] on button "›" at bounding box center [662, 313] width 38 height 38
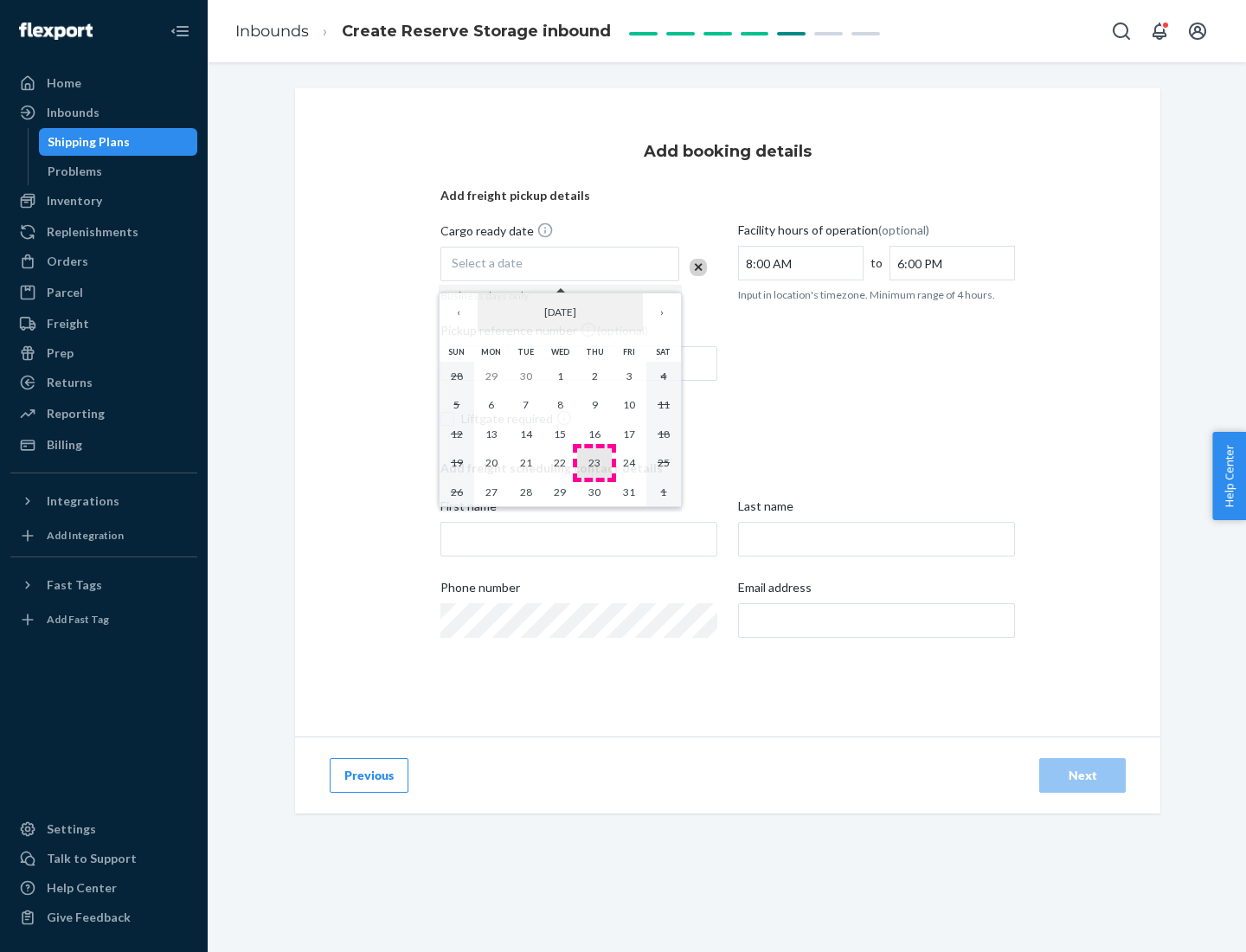
click at [595, 463] on abbr "23" at bounding box center [594, 463] width 12 height 13
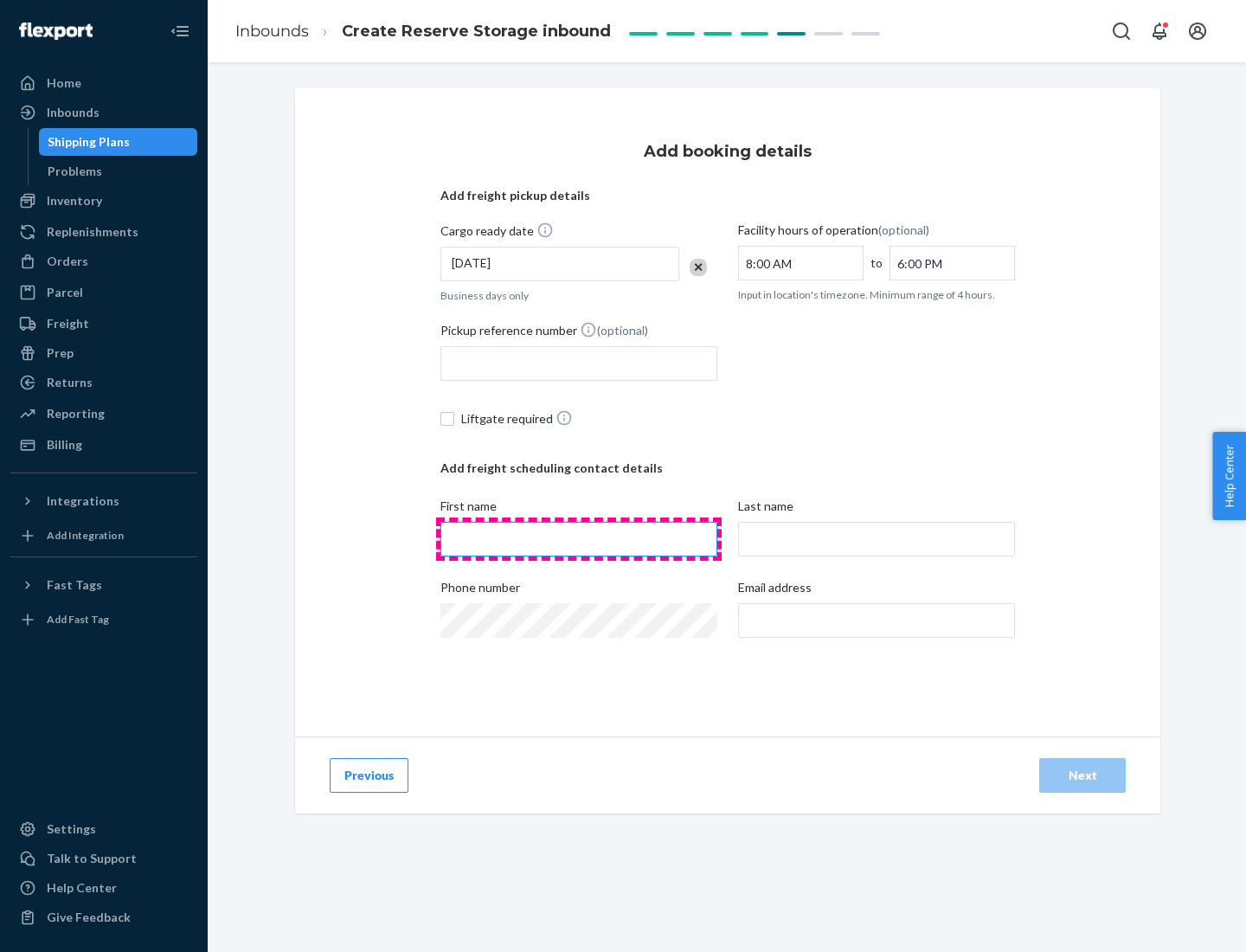
click at [579, 539] on input "First name" at bounding box center [579, 539] width 277 height 35
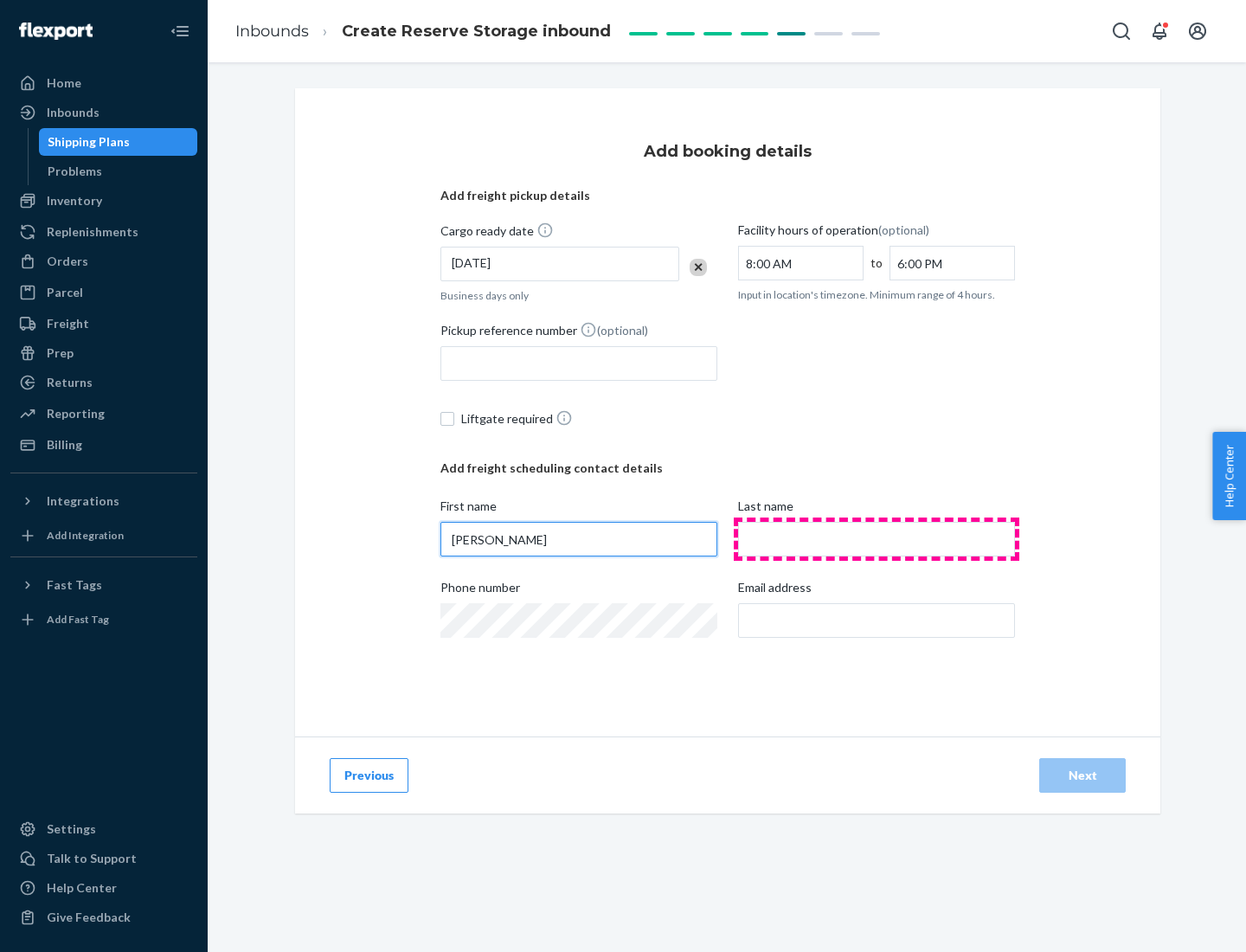
type input "[PERSON_NAME]"
click at [877, 539] on input "Last name" at bounding box center [877, 539] width 277 height 35
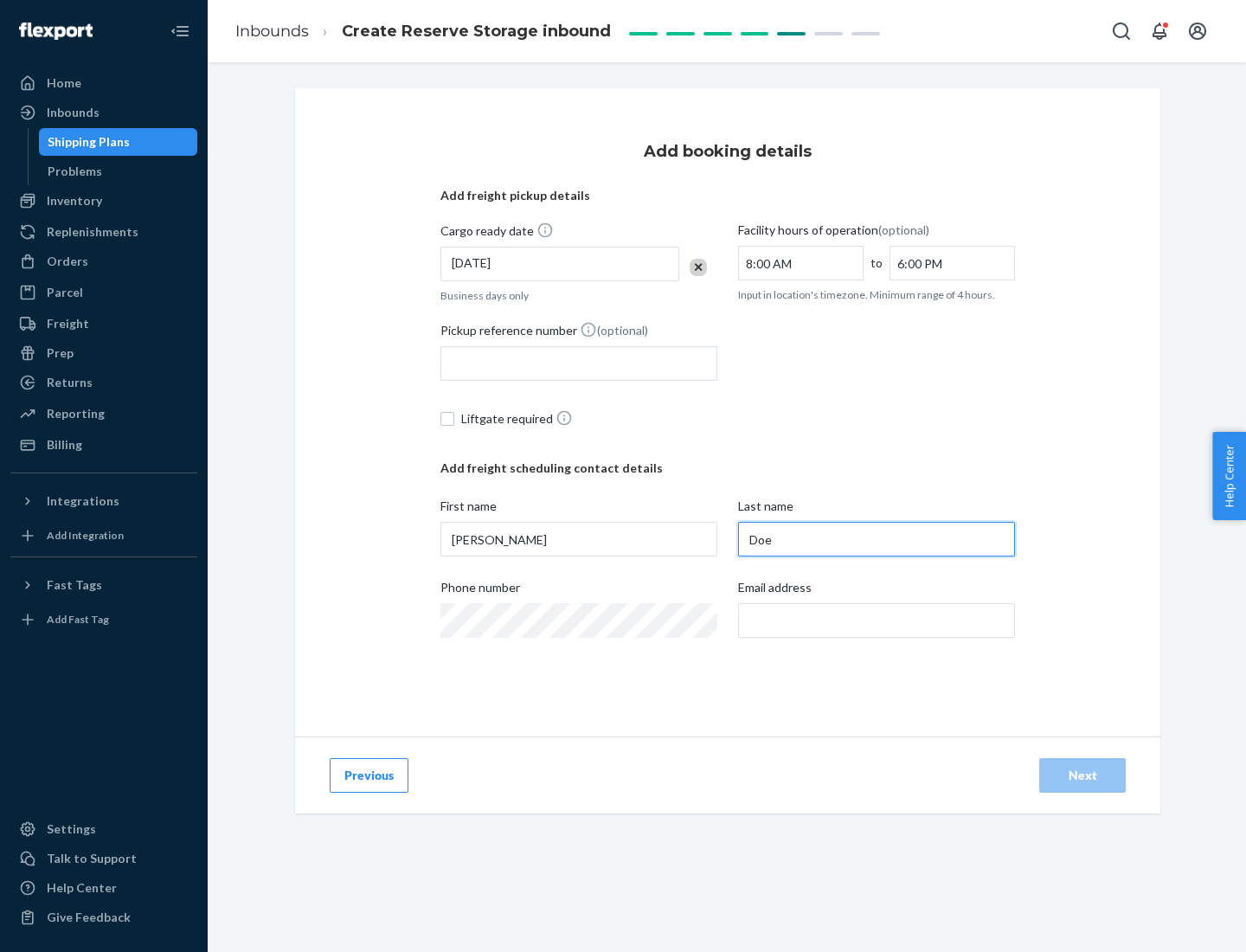
type input "Doe"
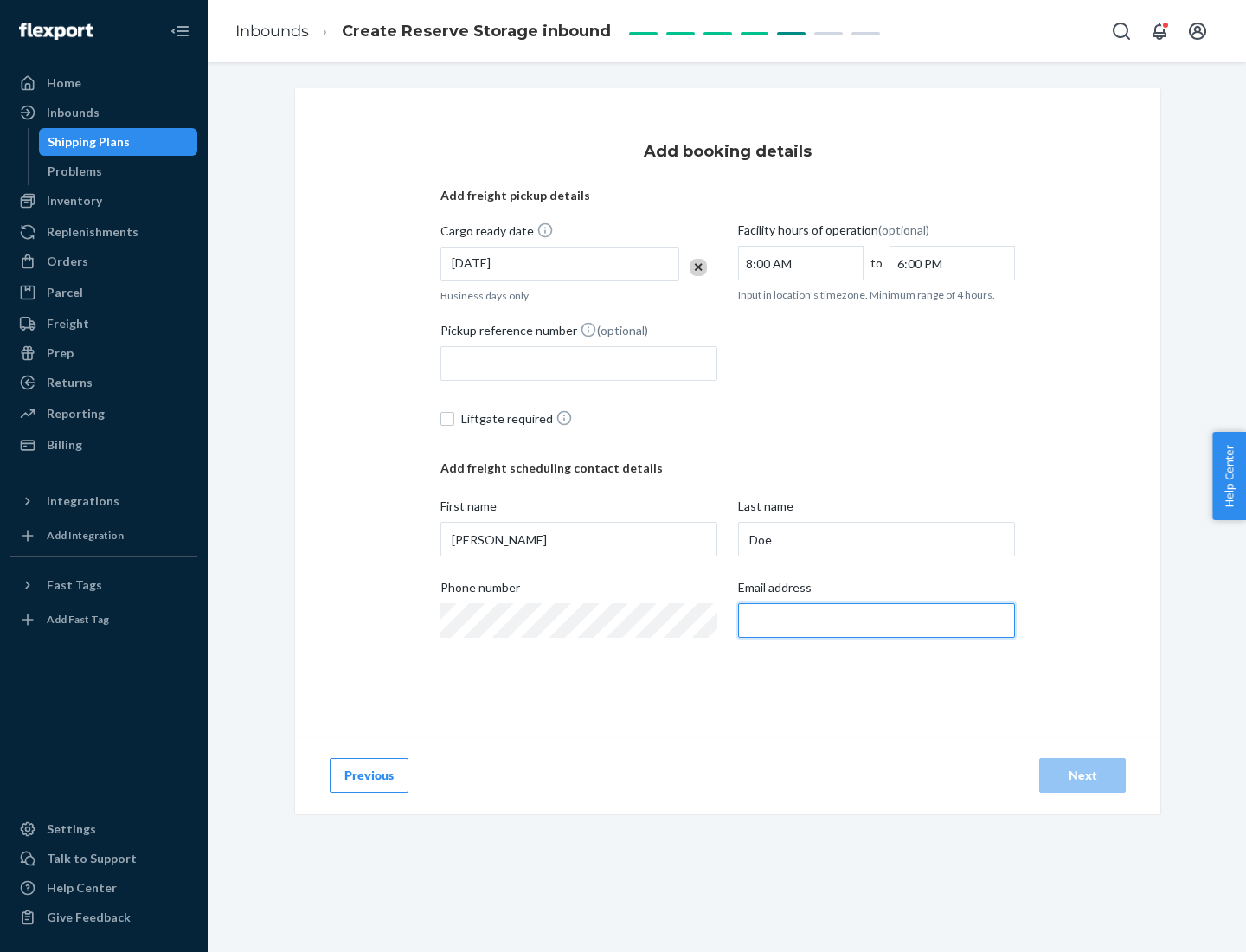
click at [877, 621] on input "Email address" at bounding box center [877, 621] width 277 height 35
type input "[EMAIL_ADDRESS][DOMAIN_NAME]"
click at [1083, 776] on div "Next" at bounding box center [1083, 776] width 57 height 17
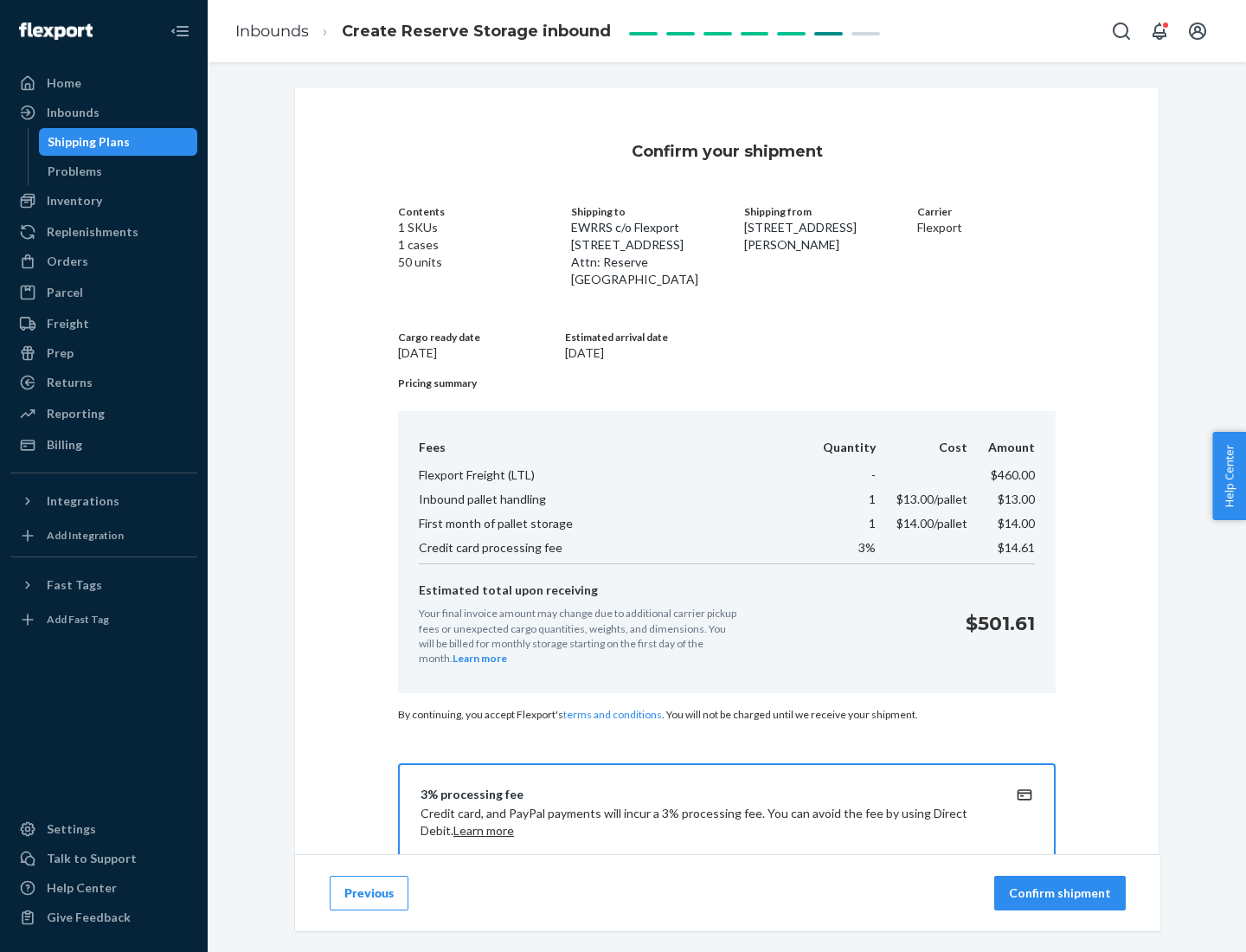
scroll to position [249, 0]
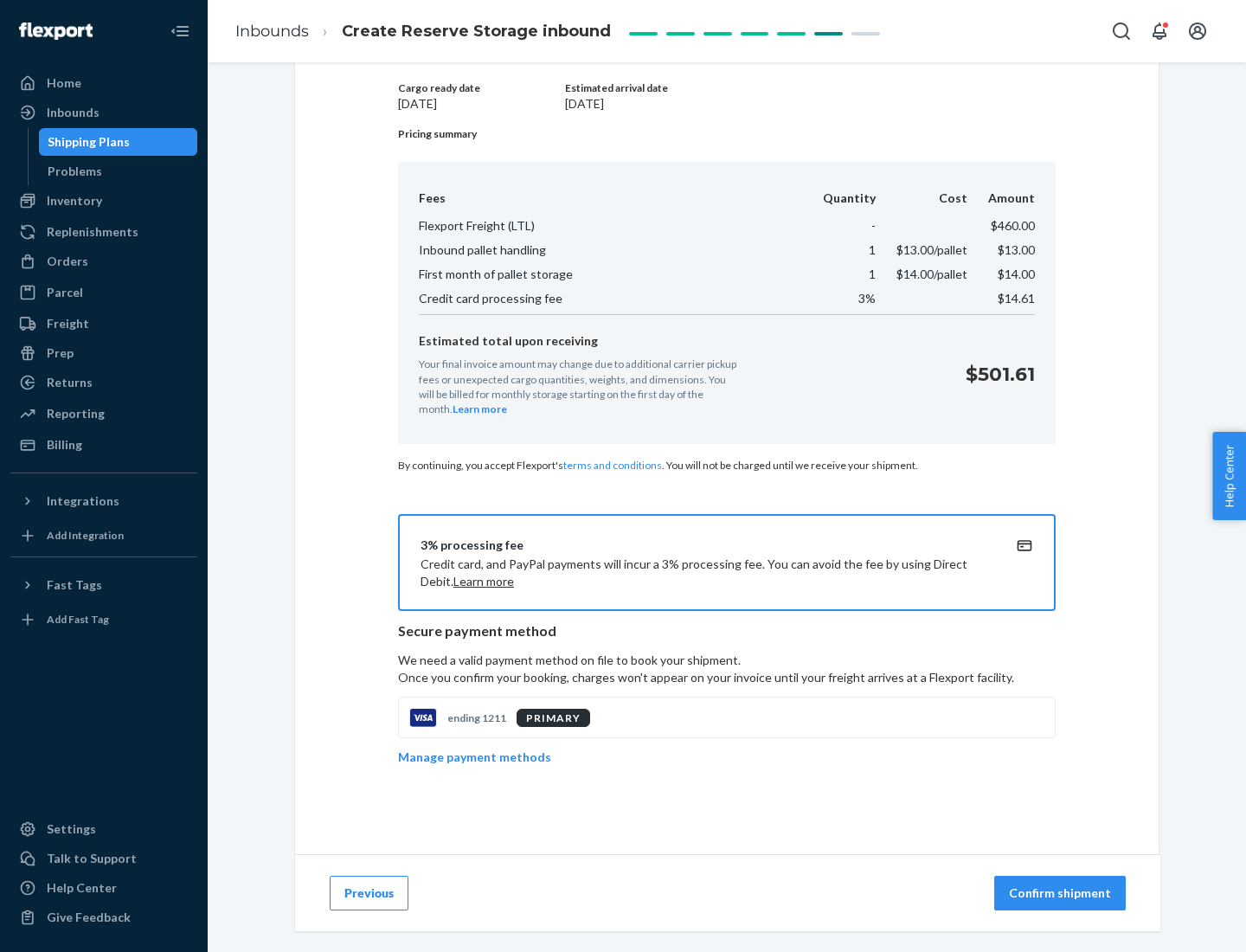
click at [1062, 893] on p "Confirm shipment" at bounding box center [1060, 893] width 102 height 17
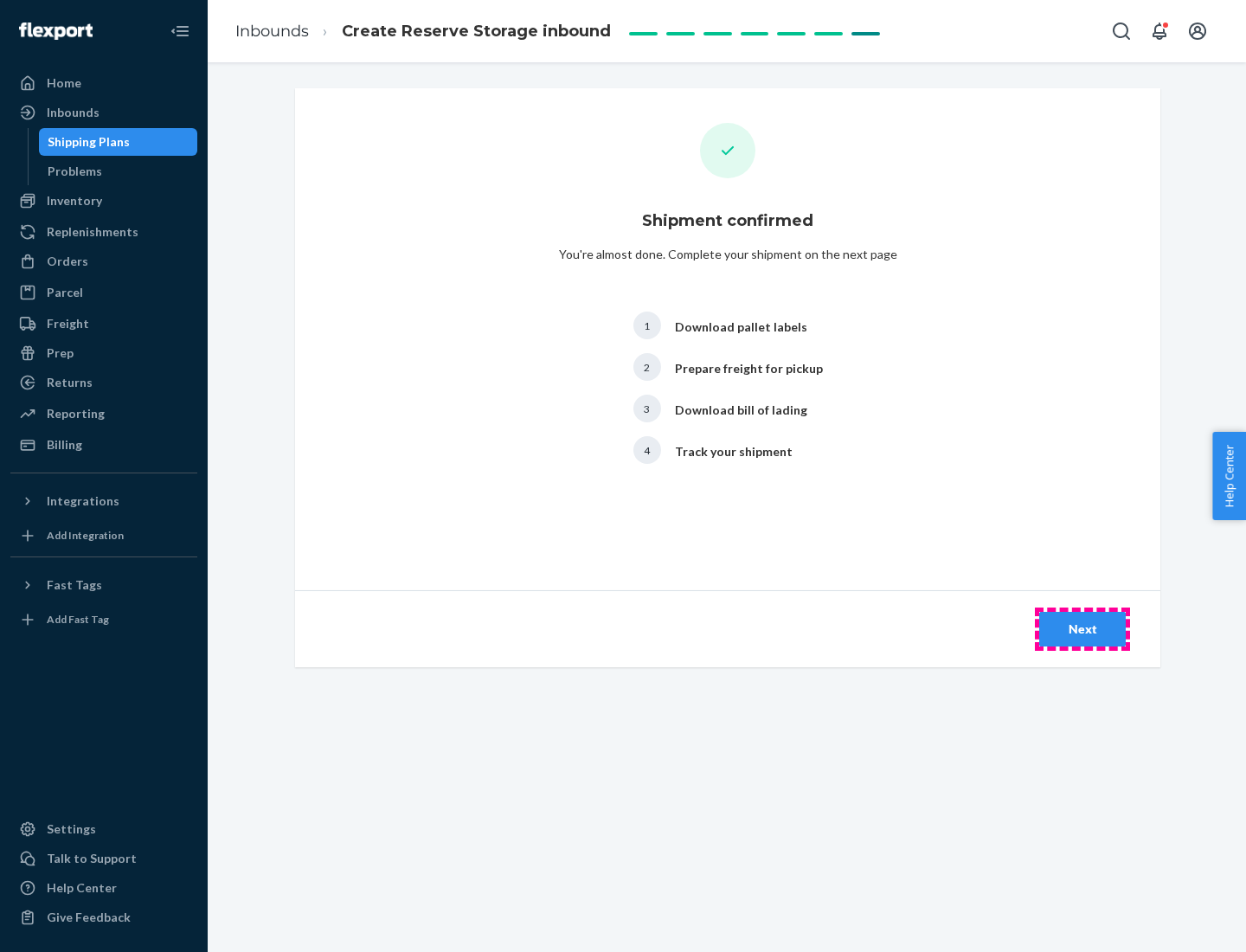
click at [1083, 630] on div "Next" at bounding box center [1083, 630] width 57 height 17
